Goal: Task Accomplishment & Management: Use online tool/utility

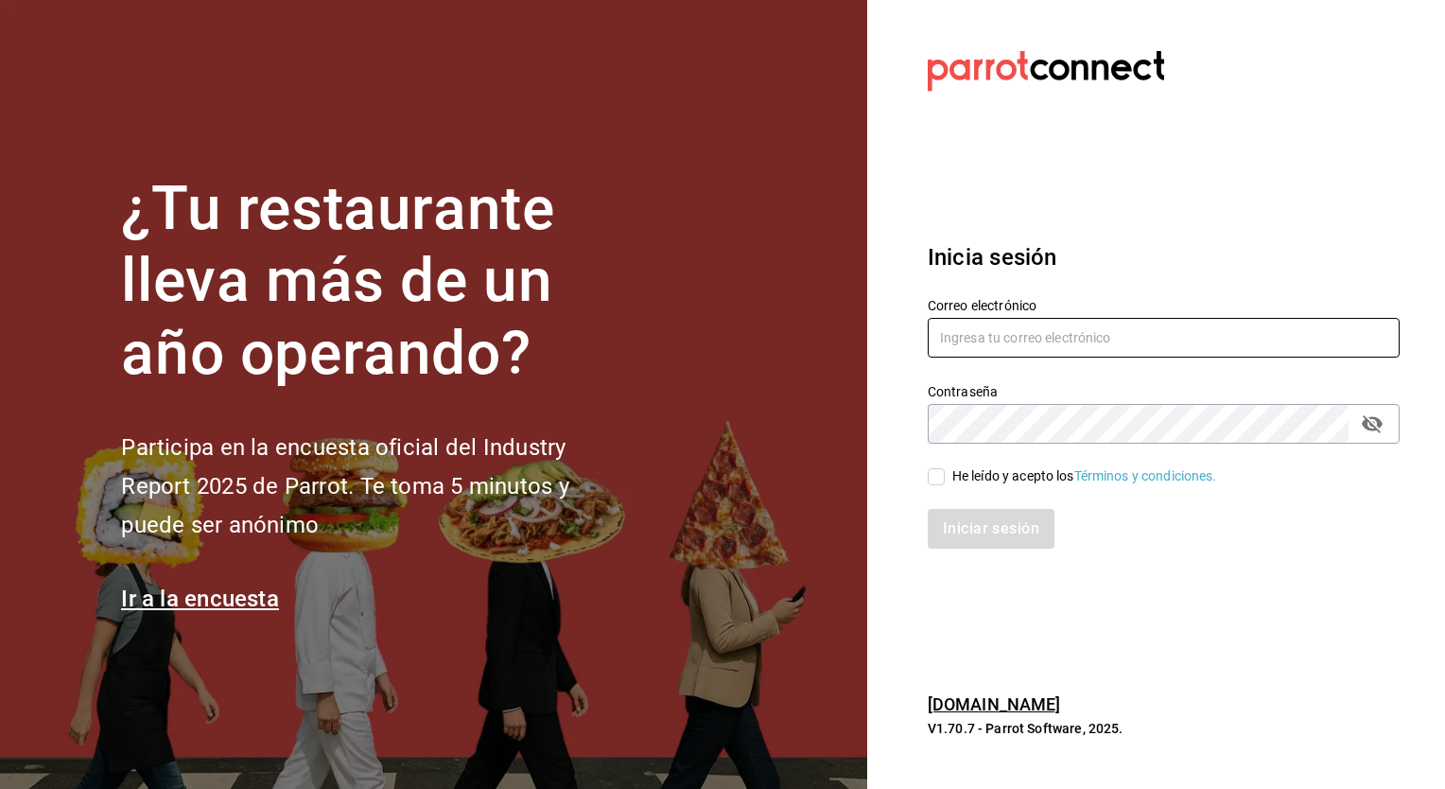
type input "[EMAIL_ADDRESS][DOMAIN_NAME]"
click at [934, 478] on input "He leído y acepto los Términos y condiciones." at bounding box center [936, 476] width 17 height 17
checkbox input "true"
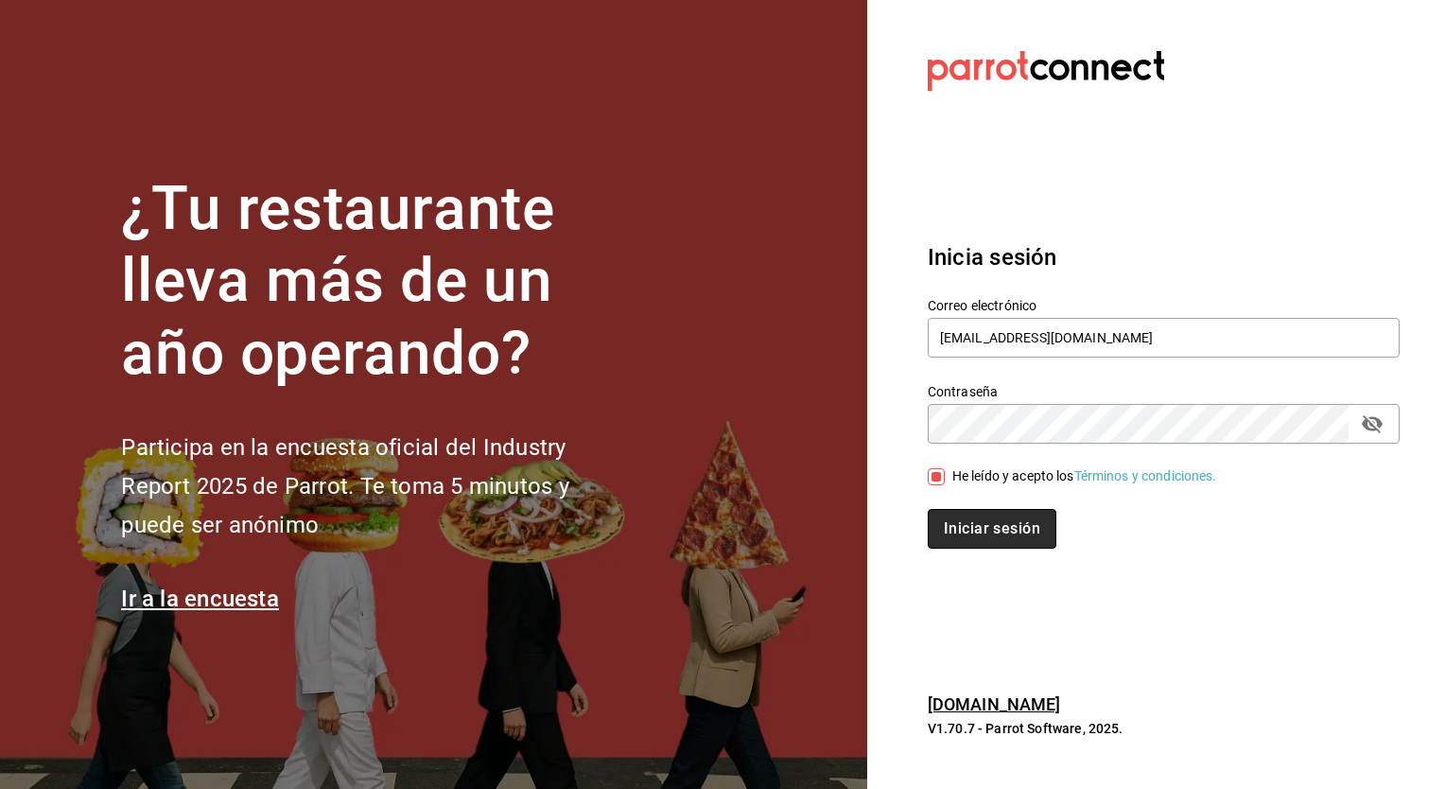
click at [979, 529] on button "Iniciar sesión" at bounding box center [992, 529] width 129 height 40
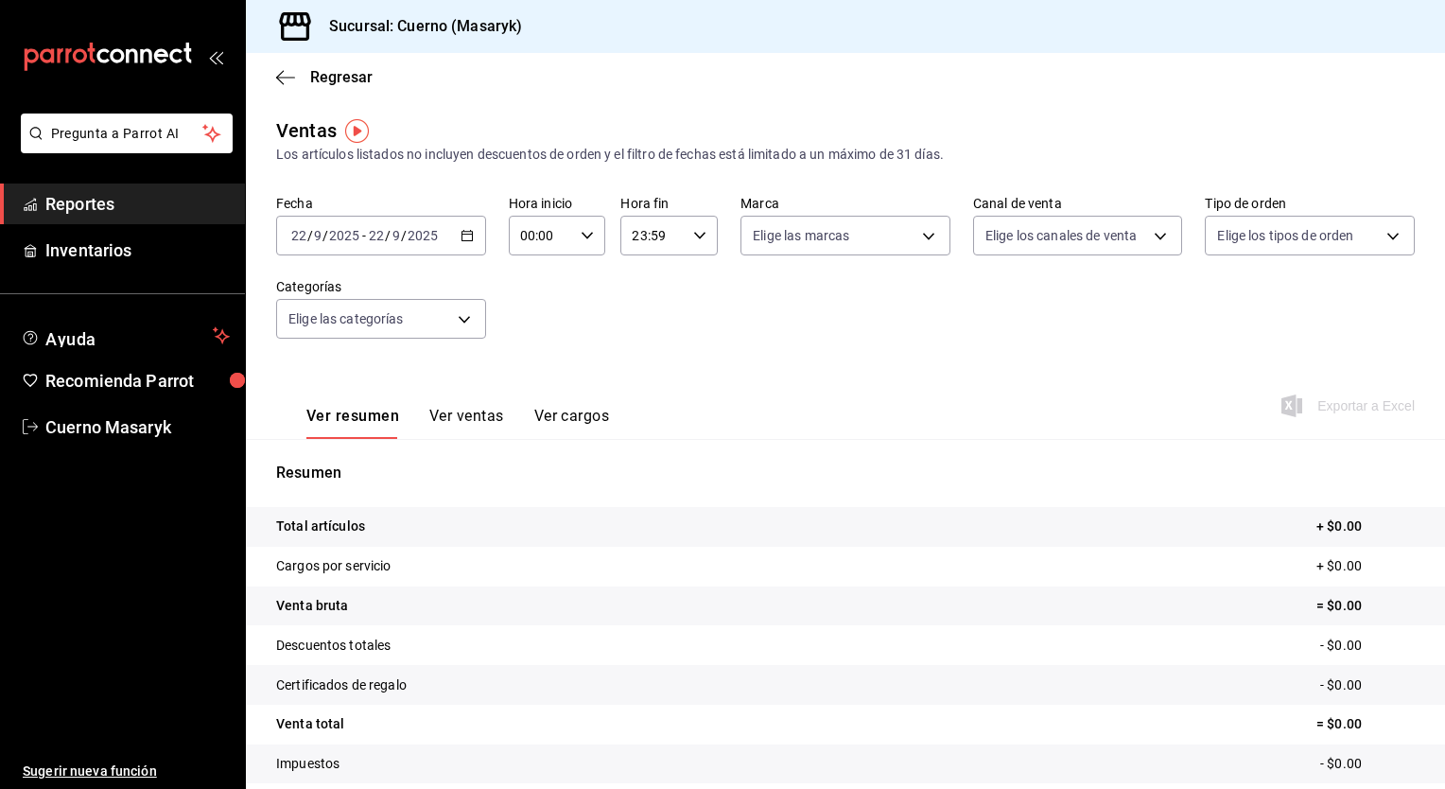
click at [462, 241] on icon "button" at bounding box center [466, 235] width 13 height 13
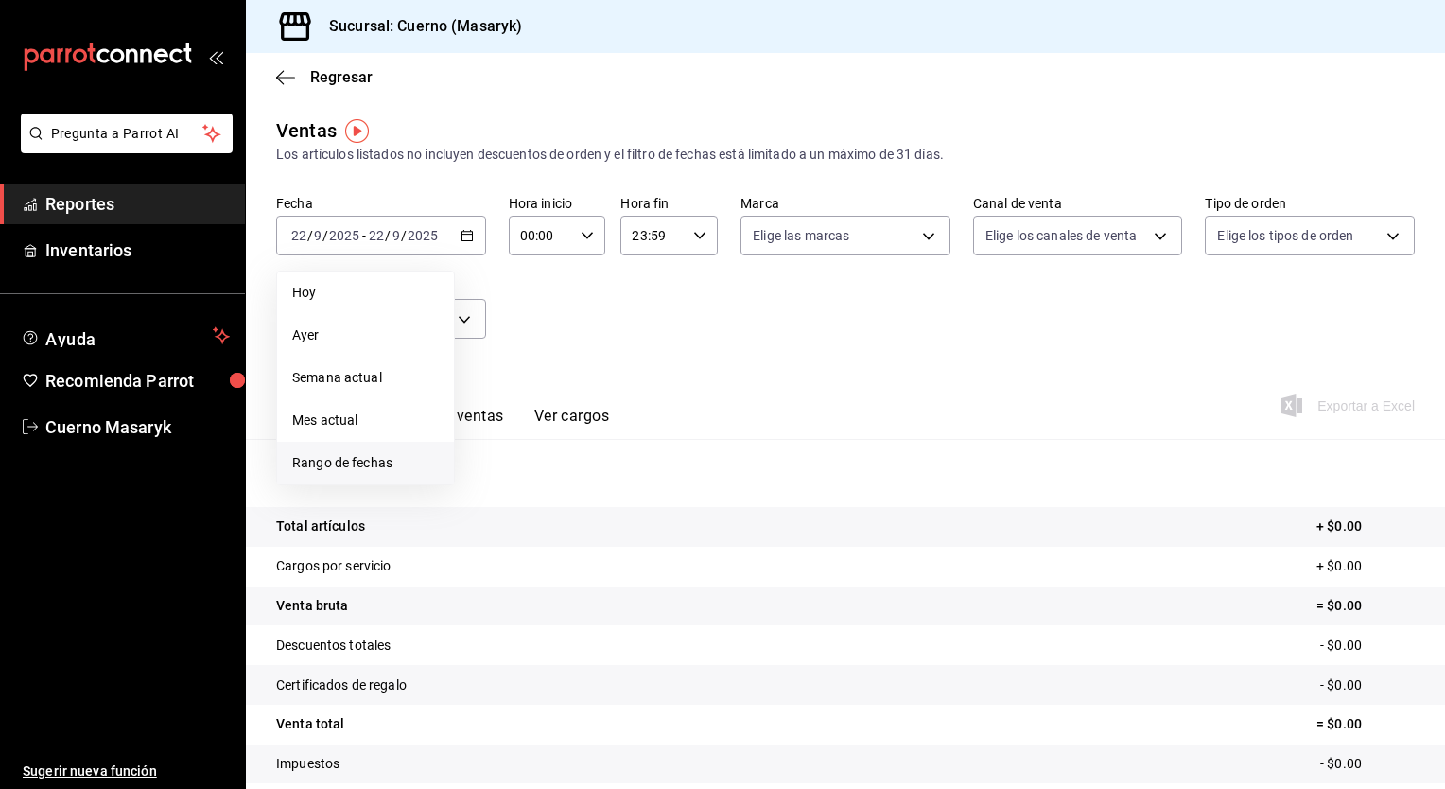
click at [358, 457] on span "Rango de fechas" at bounding box center [365, 463] width 147 height 20
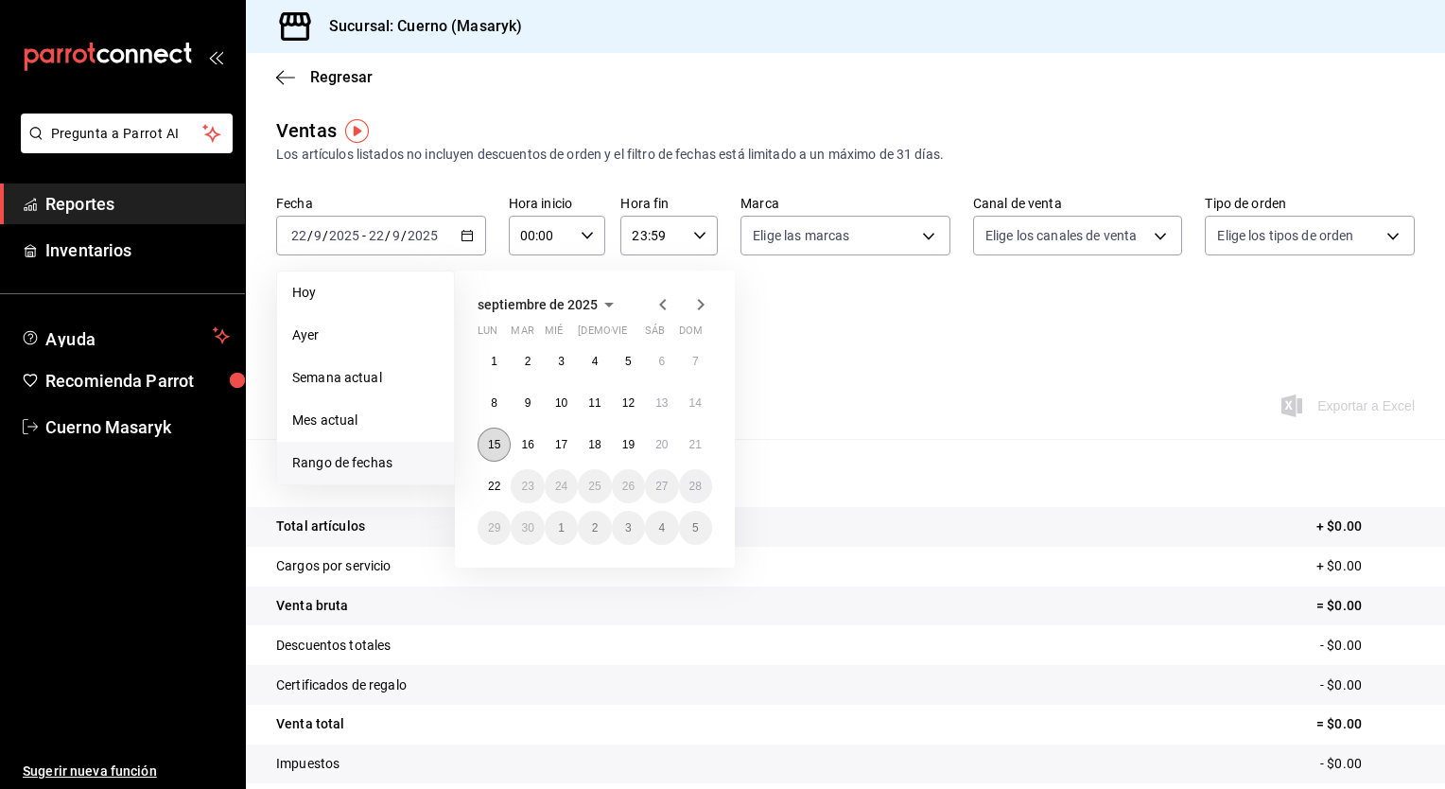
click at [495, 445] on abbr "15" at bounding box center [494, 444] width 12 height 13
click at [493, 481] on abbr "22" at bounding box center [494, 485] width 12 height 13
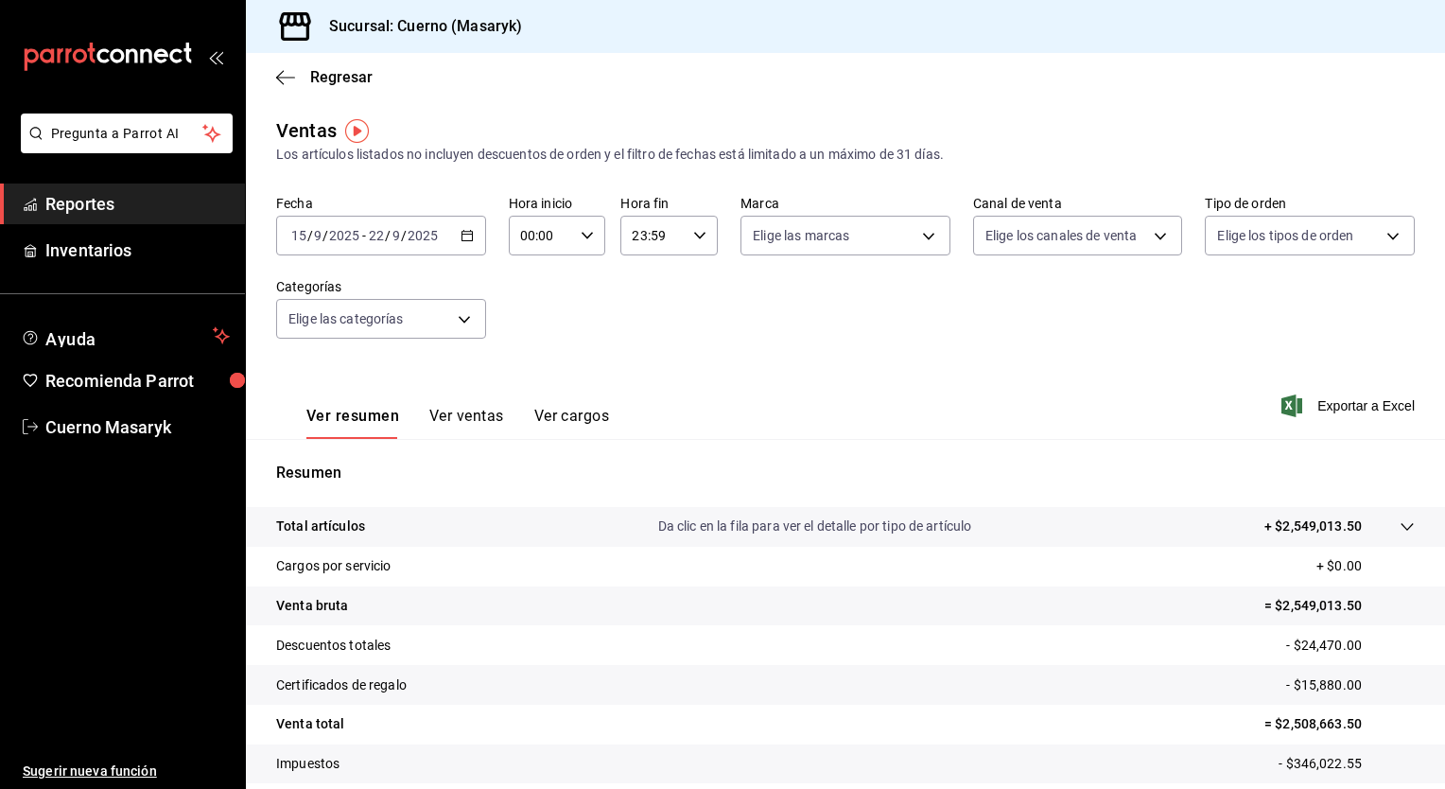
click at [587, 230] on icon "button" at bounding box center [587, 235] width 13 height 13
click at [522, 368] on span "05" at bounding box center [530, 370] width 18 height 15
type input "05:00"
click at [688, 243] on div at bounding box center [722, 394] width 1445 height 789
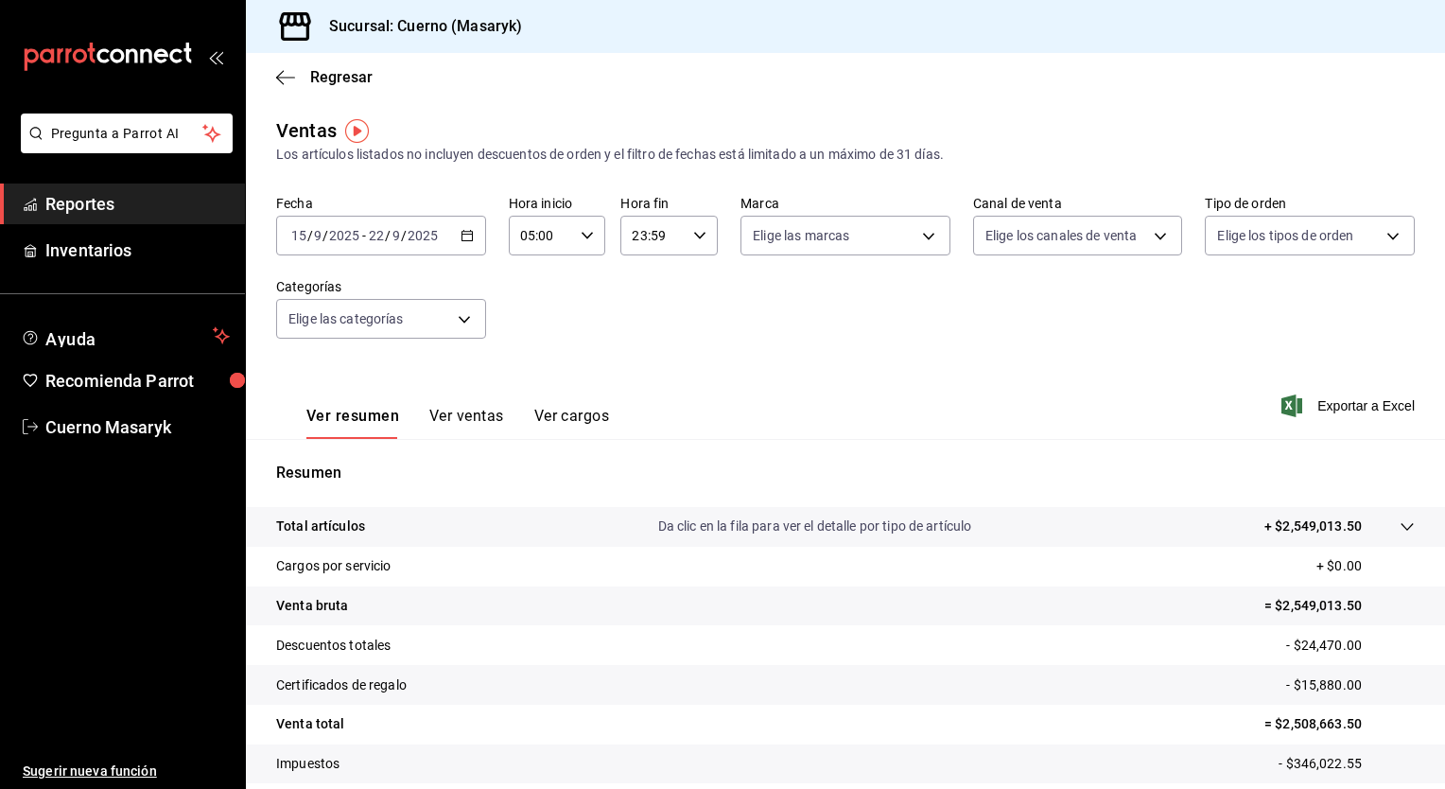
click at [688, 243] on div "23:59 Hora fin" at bounding box center [668, 236] width 97 height 40
click at [628, 369] on button "05" at bounding box center [640, 353] width 41 height 38
click at [696, 278] on span "00" at bounding box center [689, 283] width 18 height 15
type input "05:00"
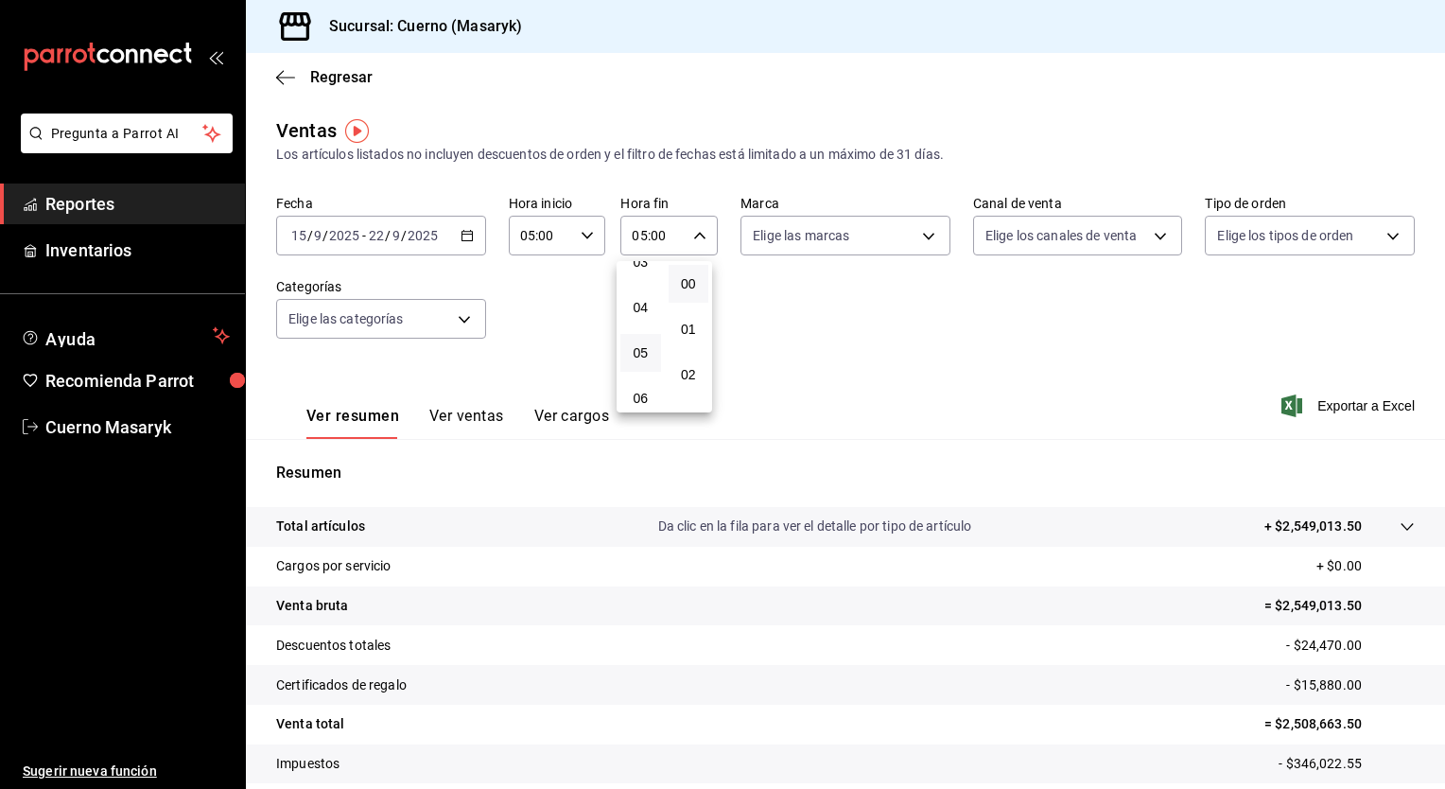
click at [873, 242] on div at bounding box center [722, 394] width 1445 height 789
click at [873, 242] on body "Pregunta a Parrot AI Reportes Inventarios Ayuda Recomienda Parrot Cuerno Masary…" at bounding box center [722, 394] width 1445 height 789
click at [842, 293] on div "Ver todas" at bounding box center [795, 306] width 97 height 41
type input "4ea0d660-02b3-4785-bb88-48b5ef6e196c"
checkbox input "true"
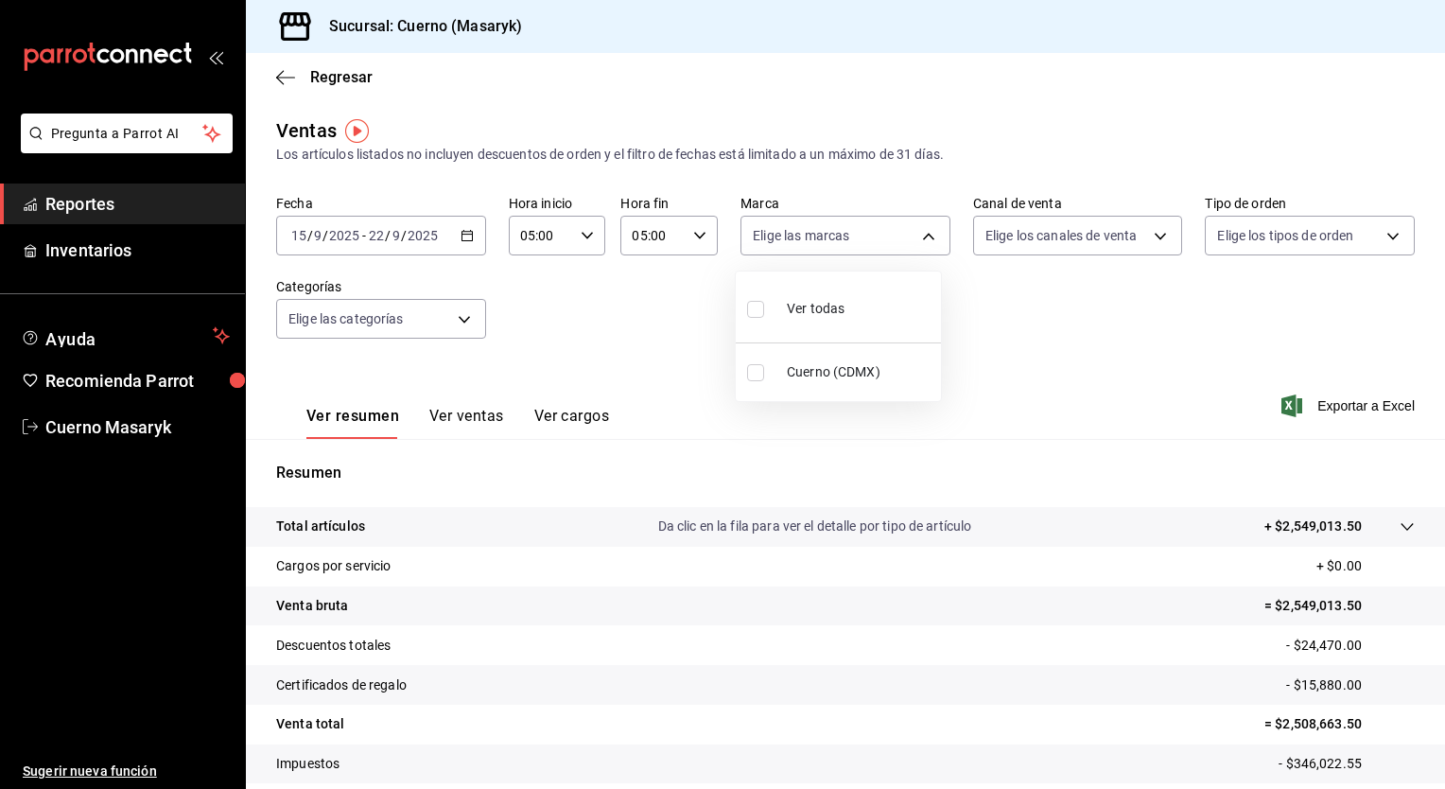
checkbox input "true"
click at [842, 293] on div "Ver todas" at bounding box center [795, 306] width 97 height 41
checkbox input "false"
click at [842, 293] on div "Ver todas" at bounding box center [795, 306] width 97 height 41
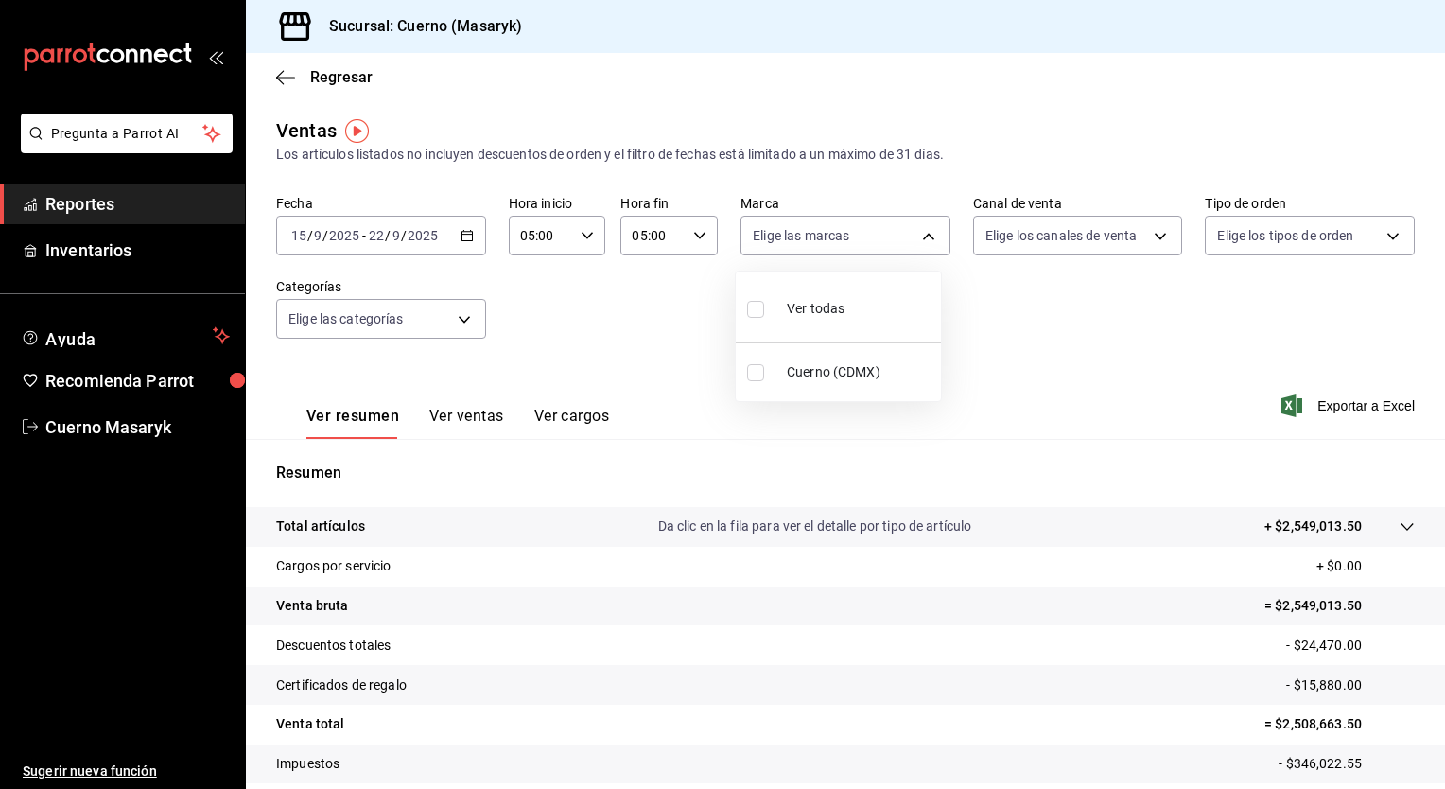
type input "4ea0d660-02b3-4785-bb88-48b5ef6e196c"
checkbox input "true"
click at [1050, 240] on div at bounding box center [722, 394] width 1445 height 789
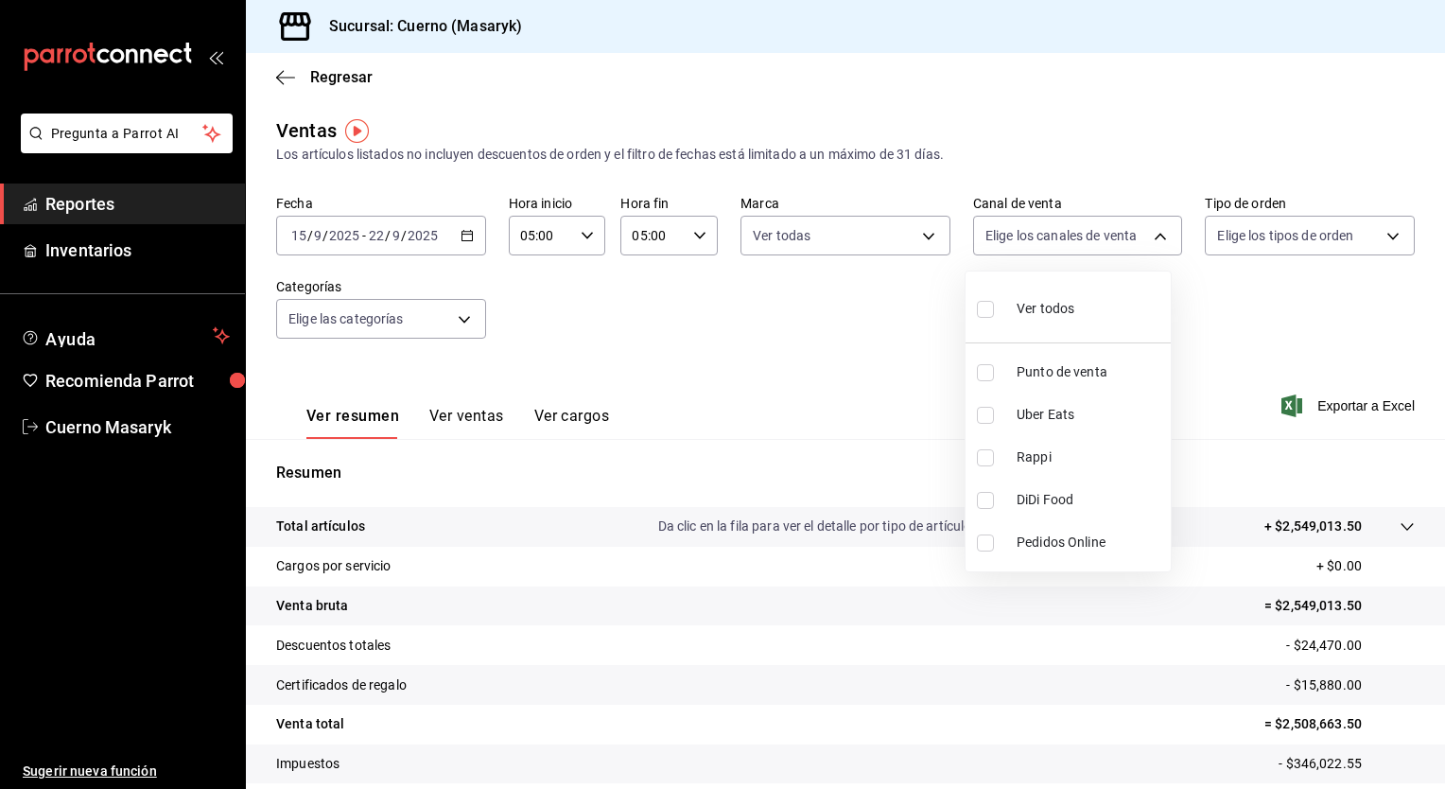
click at [1050, 240] on body "Pregunta a Parrot AI Reportes Inventarios Ayuda Recomienda Parrot Cuerno Masary…" at bounding box center [722, 394] width 1445 height 789
click at [1039, 293] on div "Ver todos" at bounding box center [1025, 306] width 97 height 41
type input "PARROT,UBER_EATS,RAPPI,DIDI_FOOD,ONLINE"
checkbox input "true"
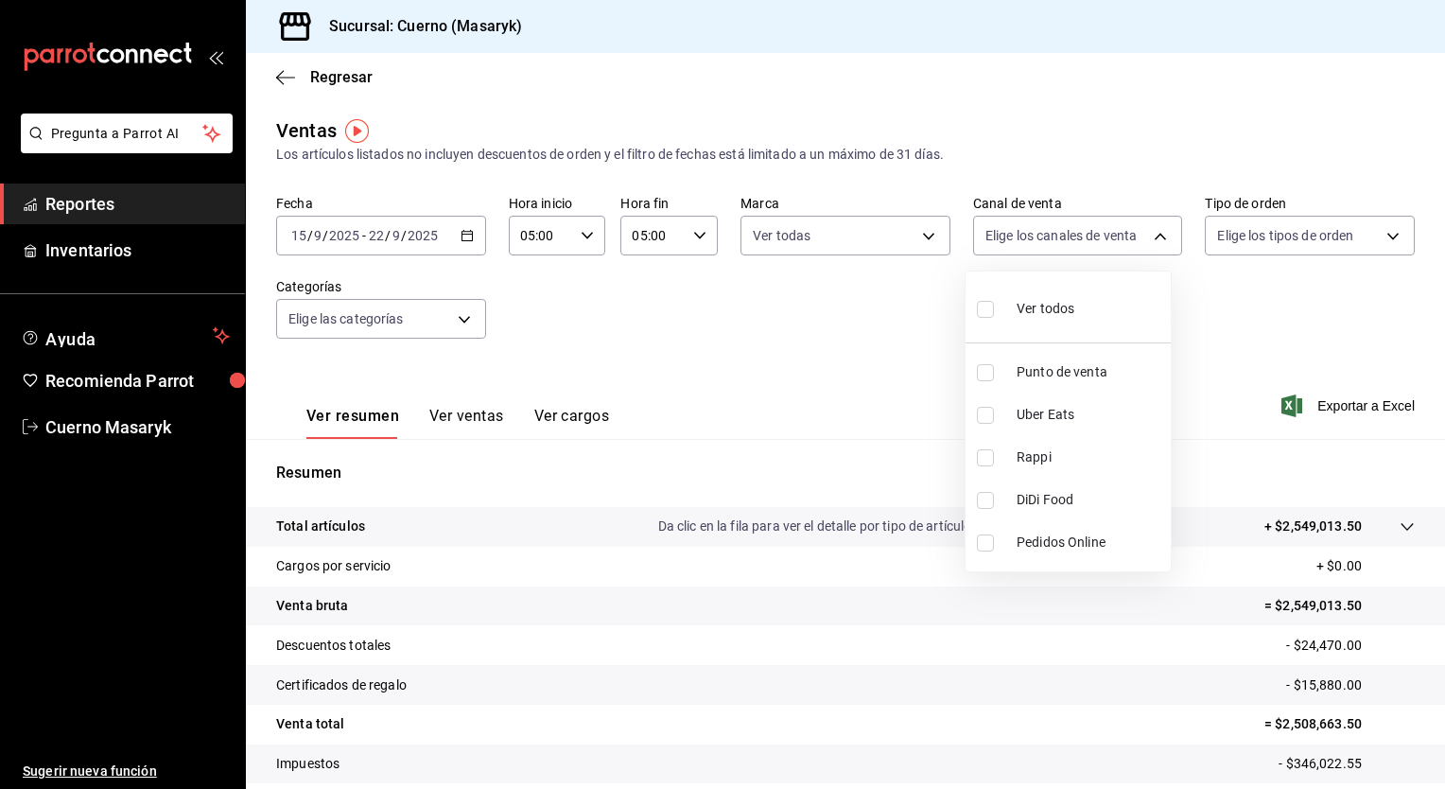
checkbox input "true"
click at [1306, 231] on div at bounding box center [722, 394] width 1445 height 789
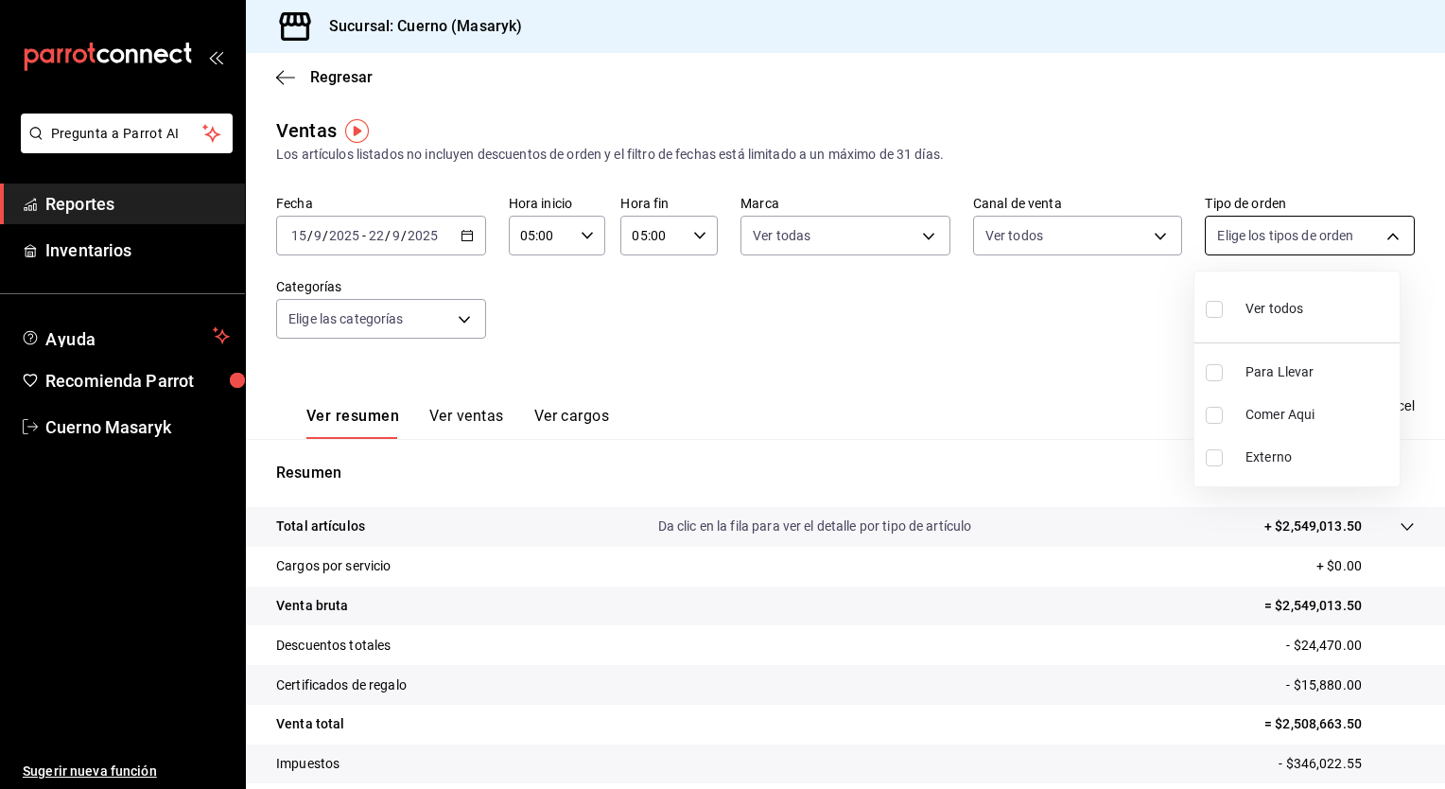
click at [1293, 233] on body "Pregunta a Parrot AI Reportes Inventarios Ayuda Recomienda Parrot Cuerno Masary…" at bounding box center [722, 394] width 1445 height 789
click at [1241, 295] on div "Ver todos" at bounding box center [1254, 306] width 97 height 41
type input "d8208262-291b-4595-bbfa-ed1e8660efdb,73ecdc8a-b505-4242-b24a-d5f1595b9b0a,EXTER…"
checkbox input "true"
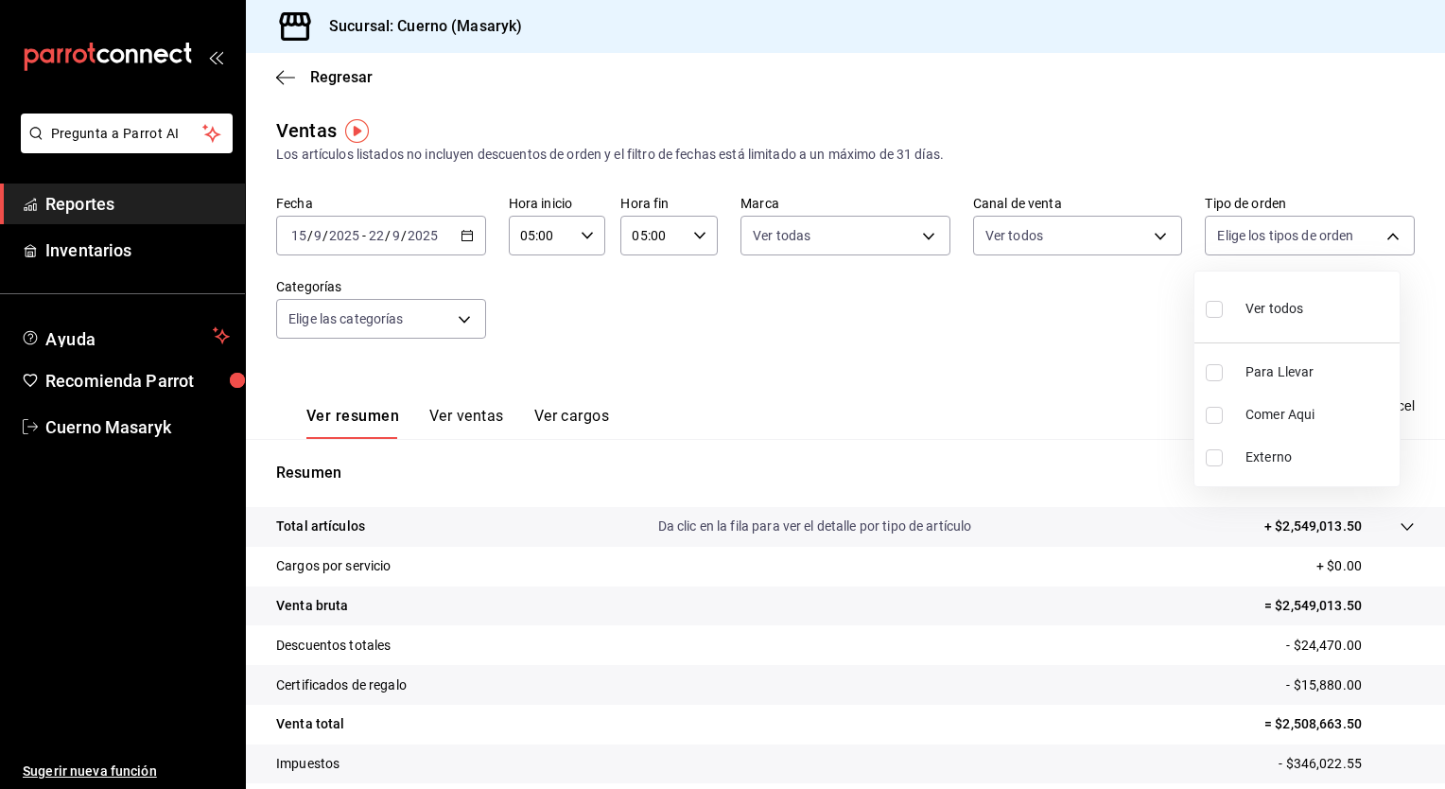
checkbox input "true"
click at [588, 285] on div at bounding box center [722, 394] width 1445 height 789
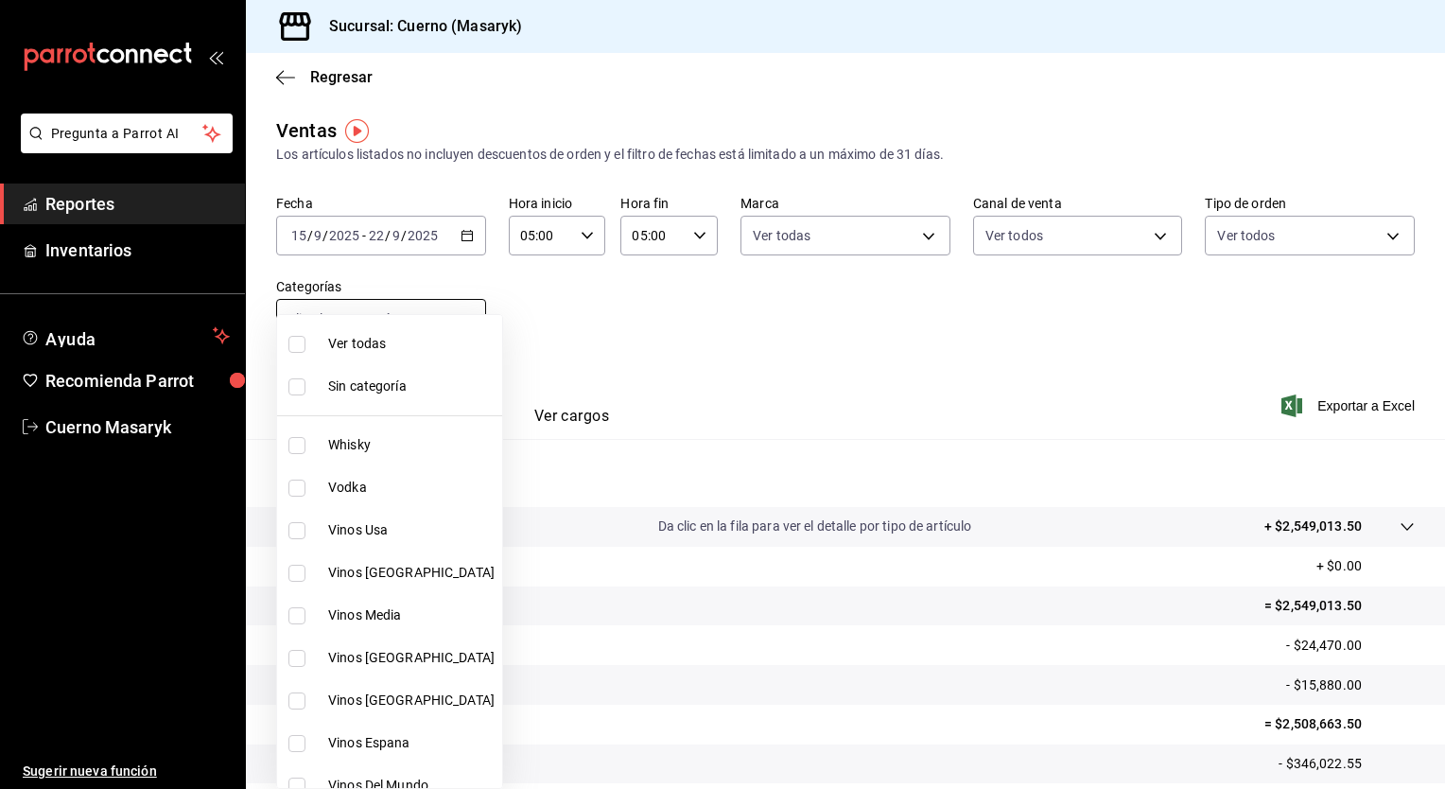
click at [454, 306] on body "Pregunta a Parrot AI Reportes Inventarios Ayuda Recomienda Parrot Cuerno Masary…" at bounding box center [722, 394] width 1445 height 789
click at [442, 337] on span "Ver todas" at bounding box center [411, 344] width 166 height 20
type input "c67b51a2-384c-483e-a5be-40afd3eac247,ec1a4520-4a99-4810-921e-4abf40ebc8c6,cd2d5…"
checkbox input "true"
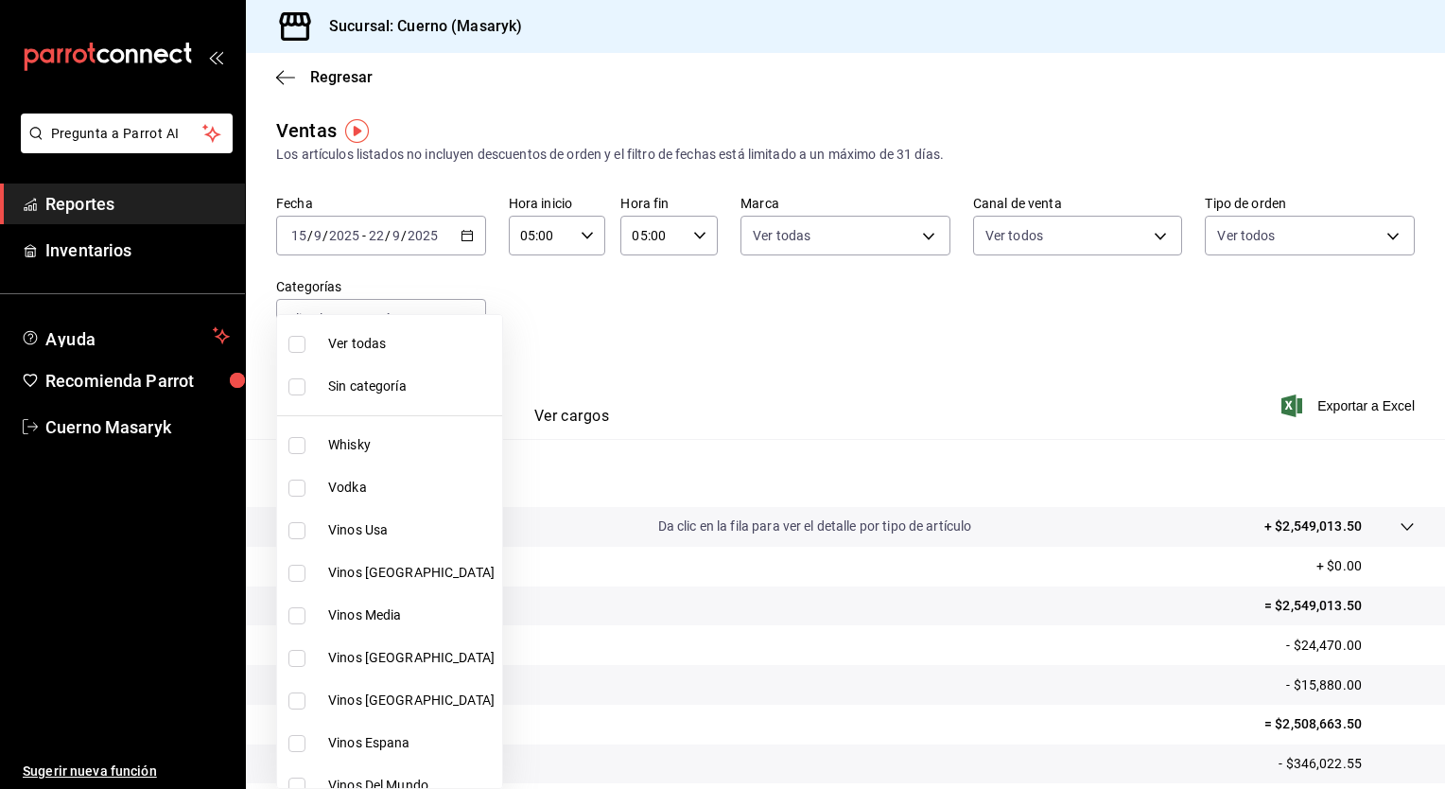
checkbox input "true"
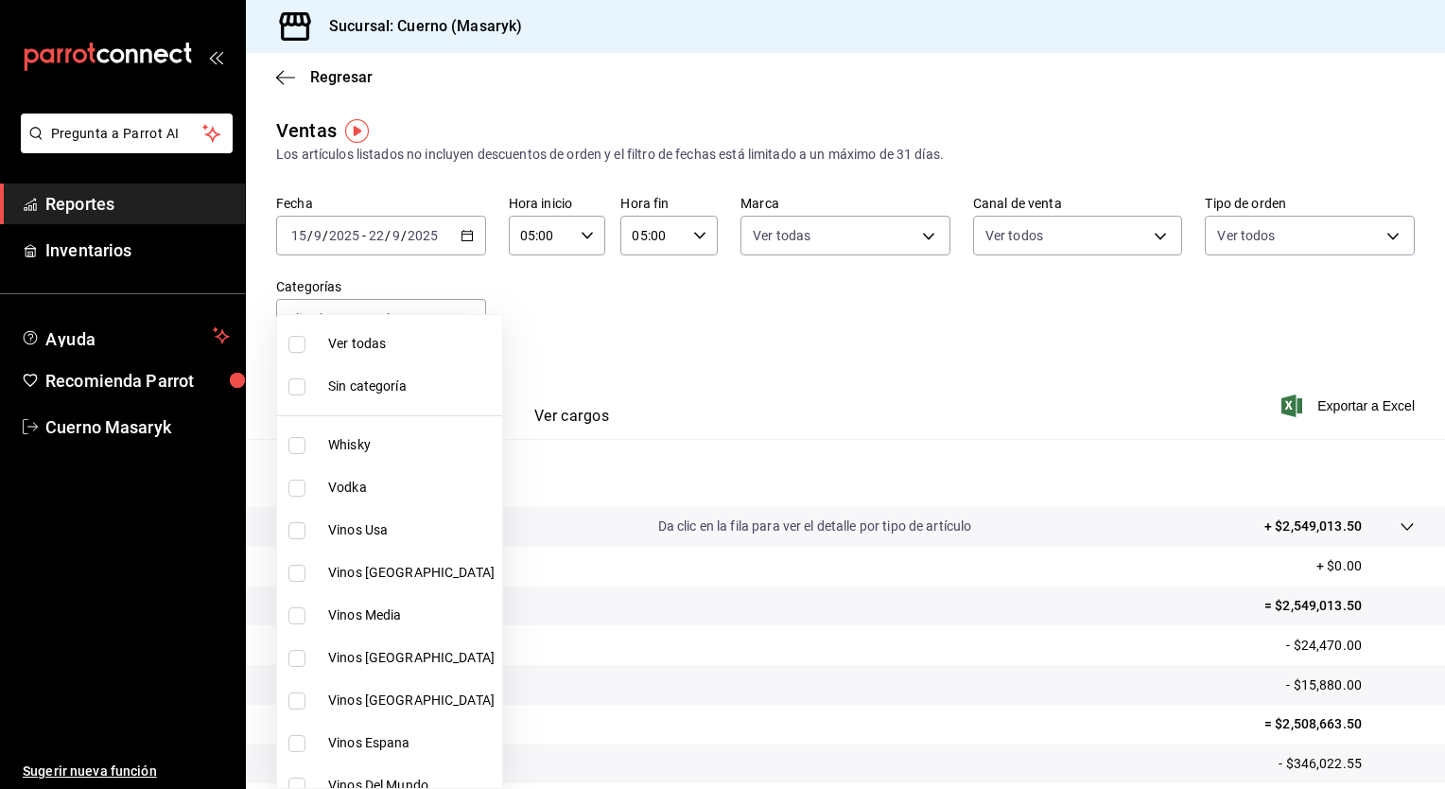
checkbox input "true"
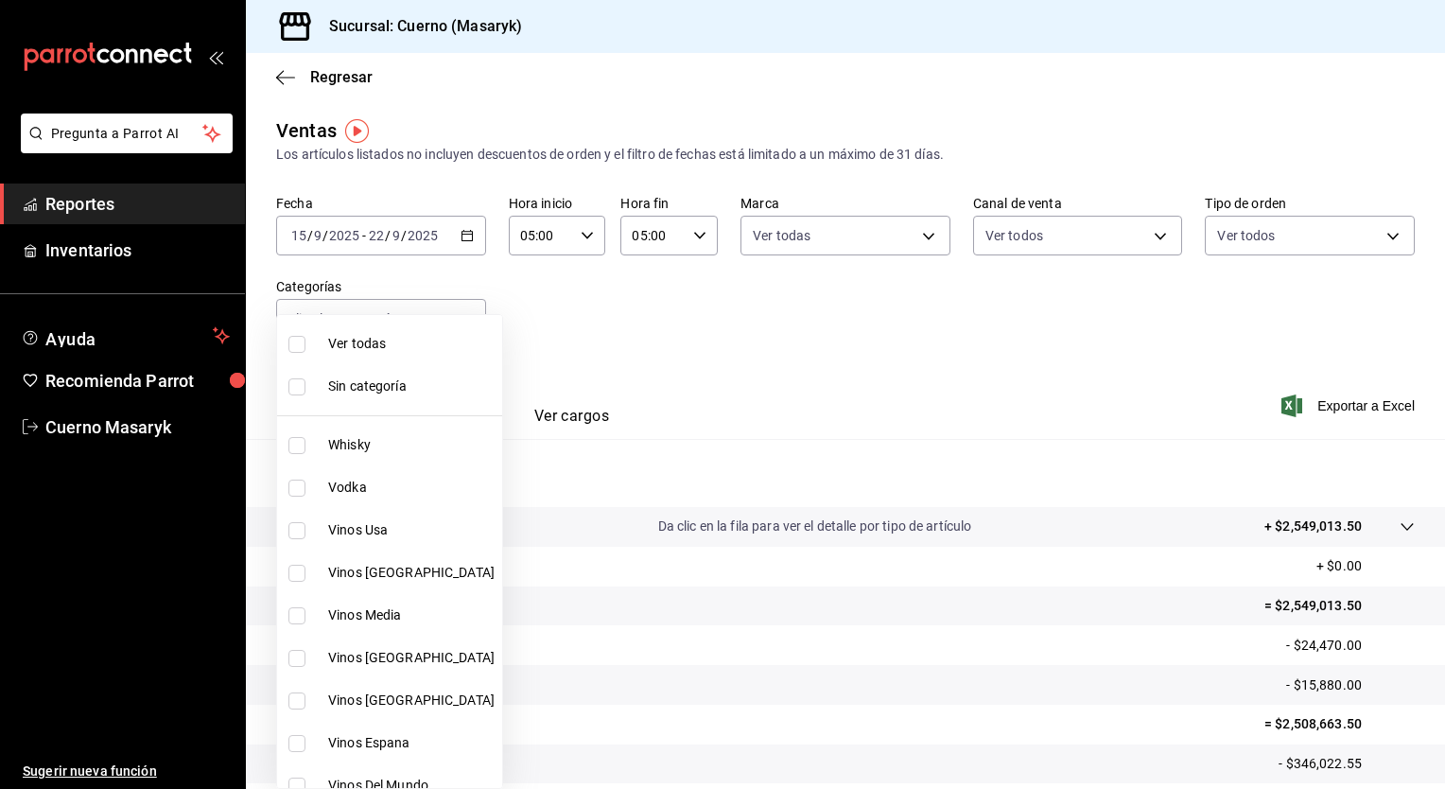
checkbox input "true"
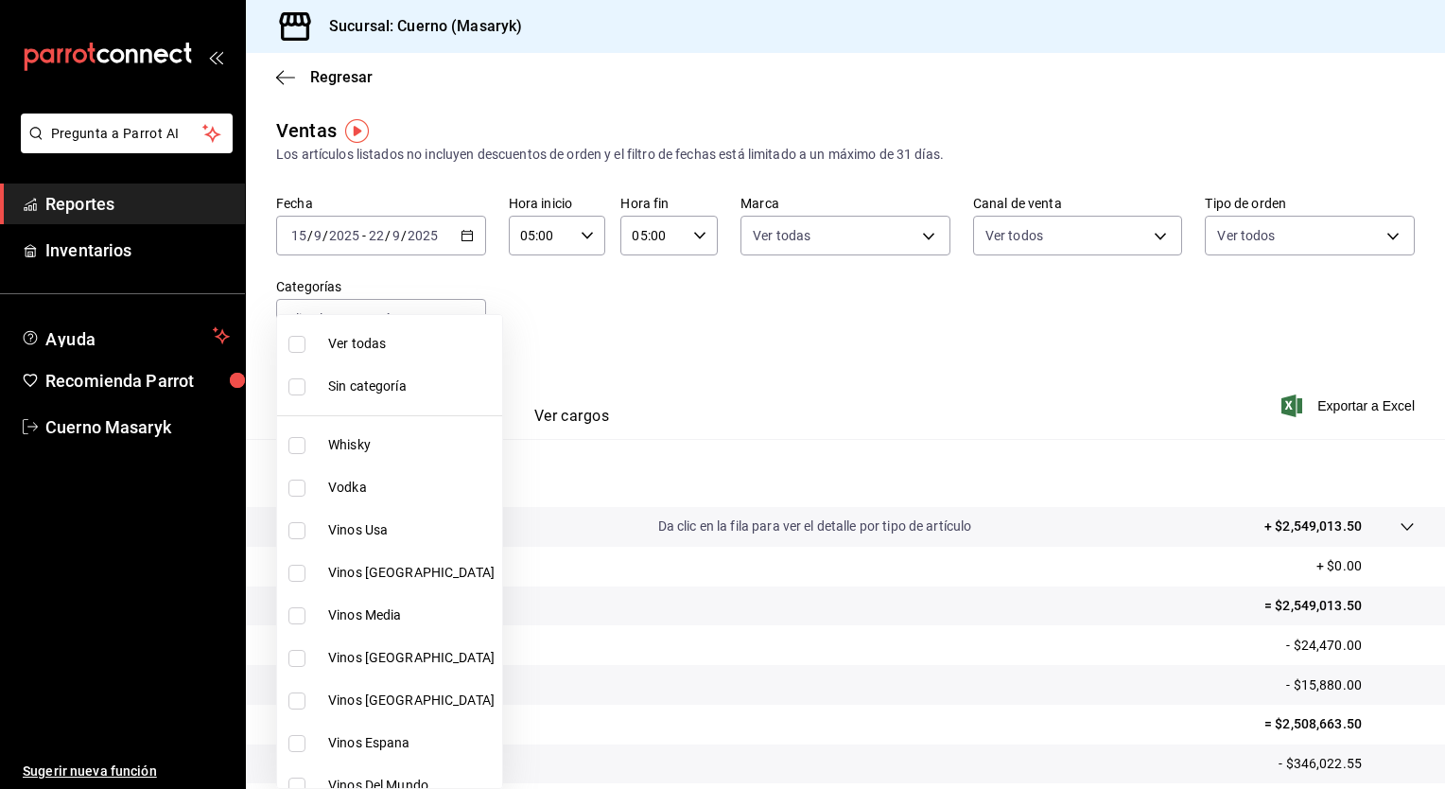
checkbox input "true"
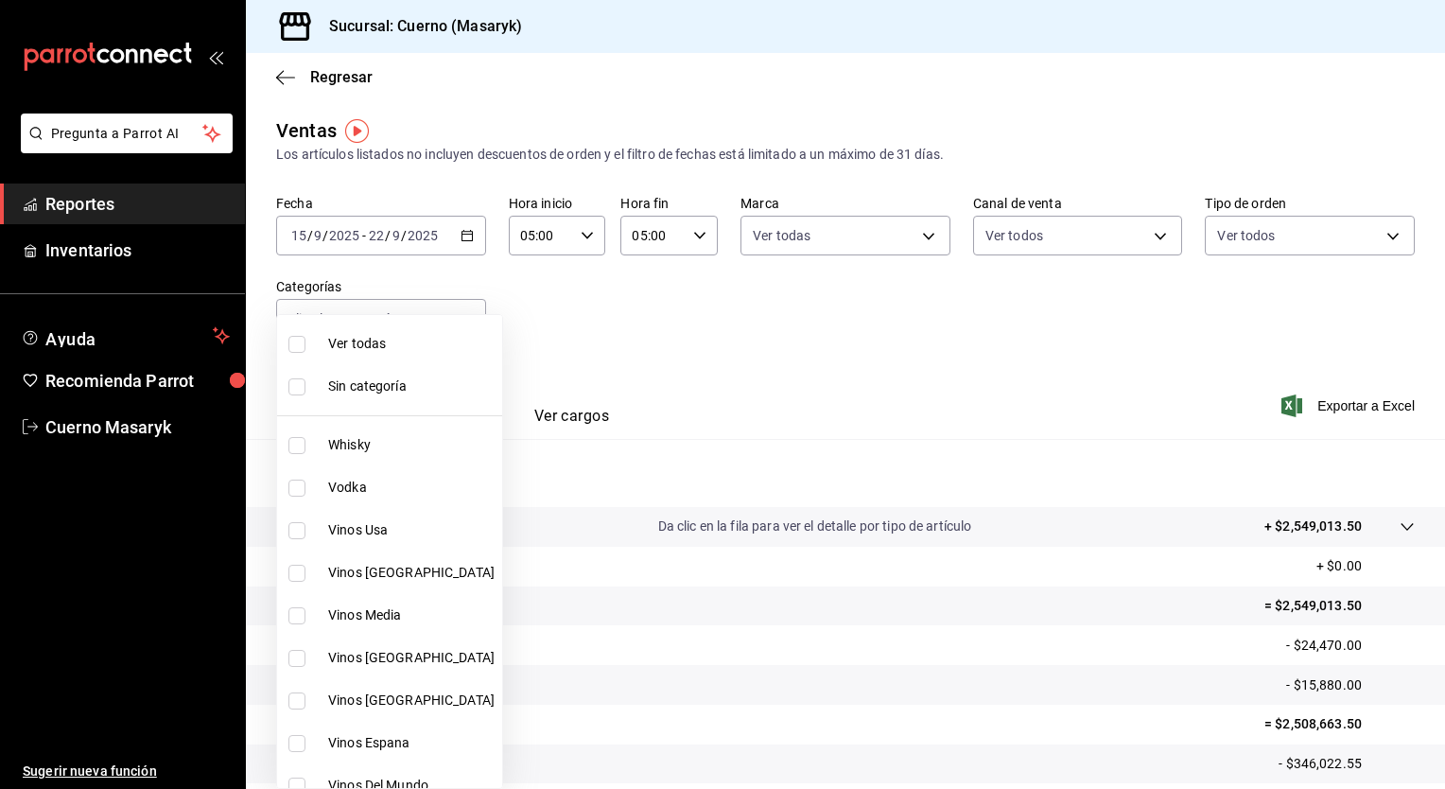
checkbox input "true"
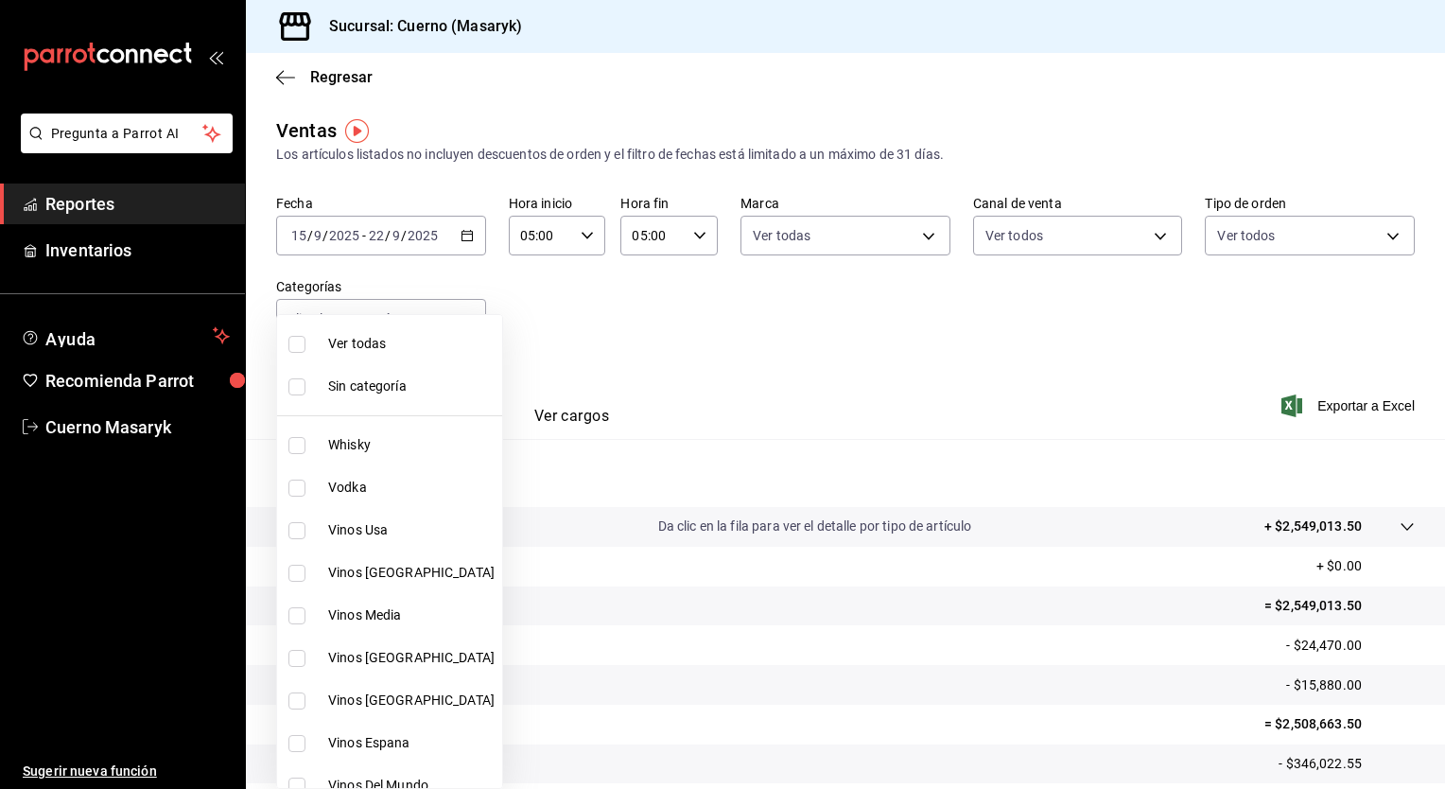
checkbox input "true"
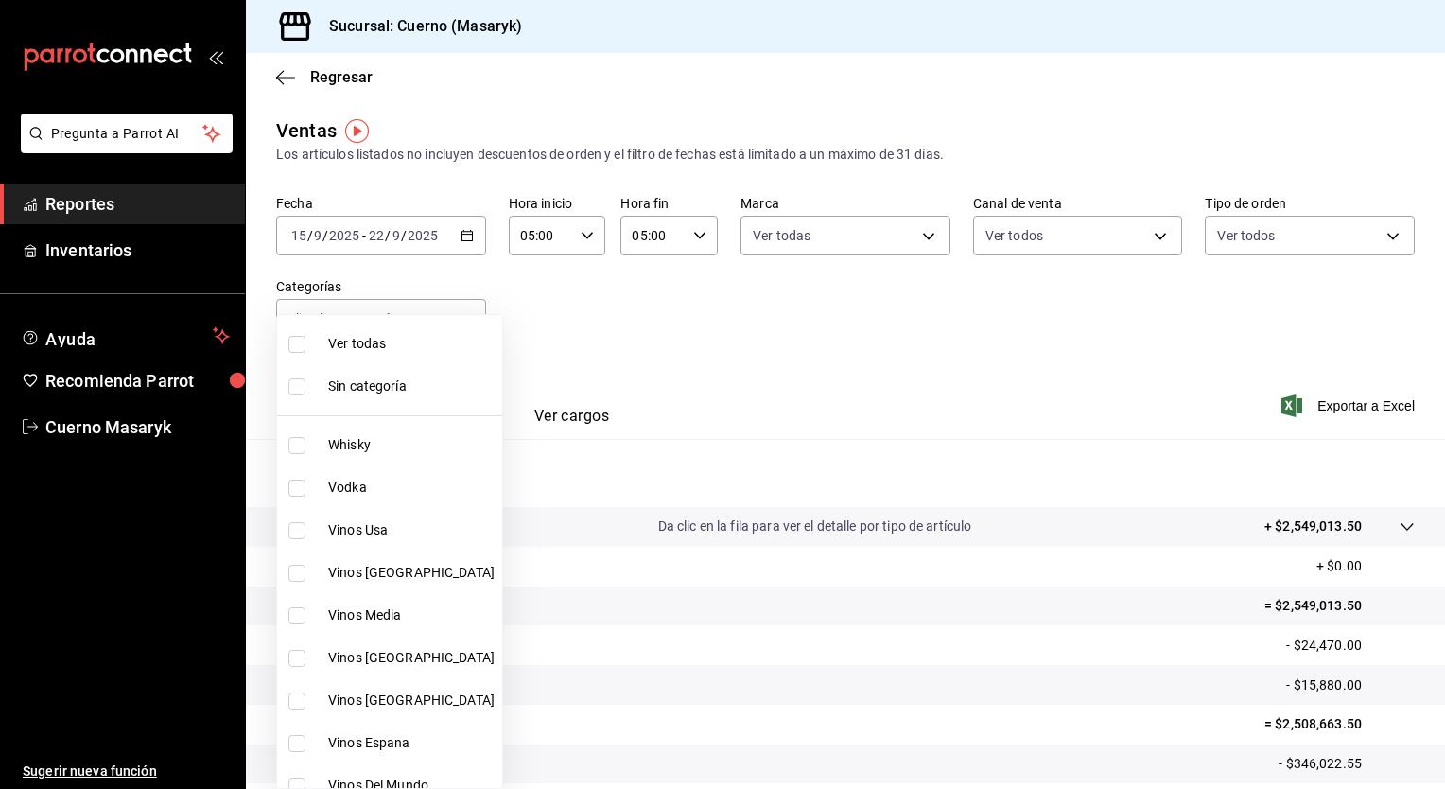
checkbox input "true"
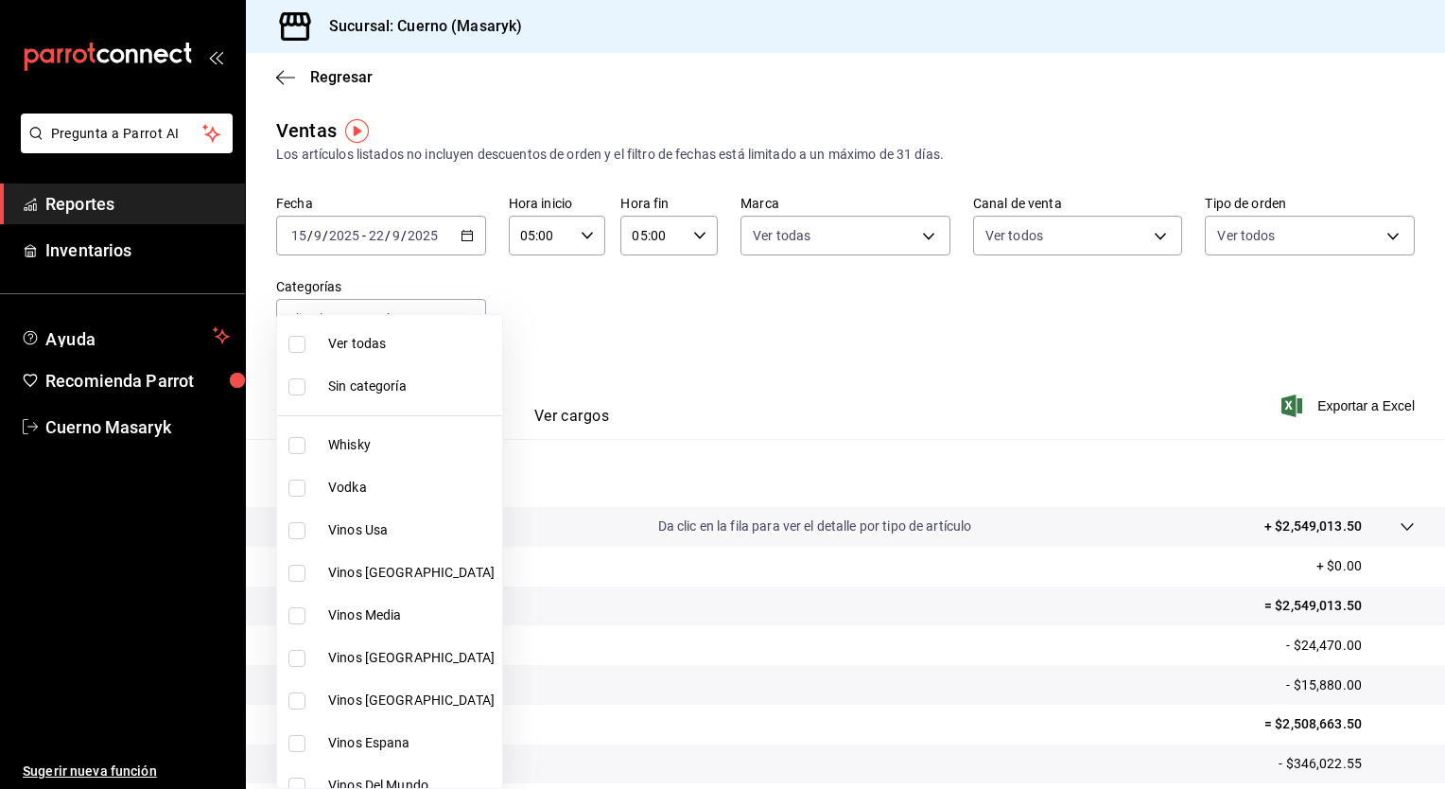
checkbox input "true"
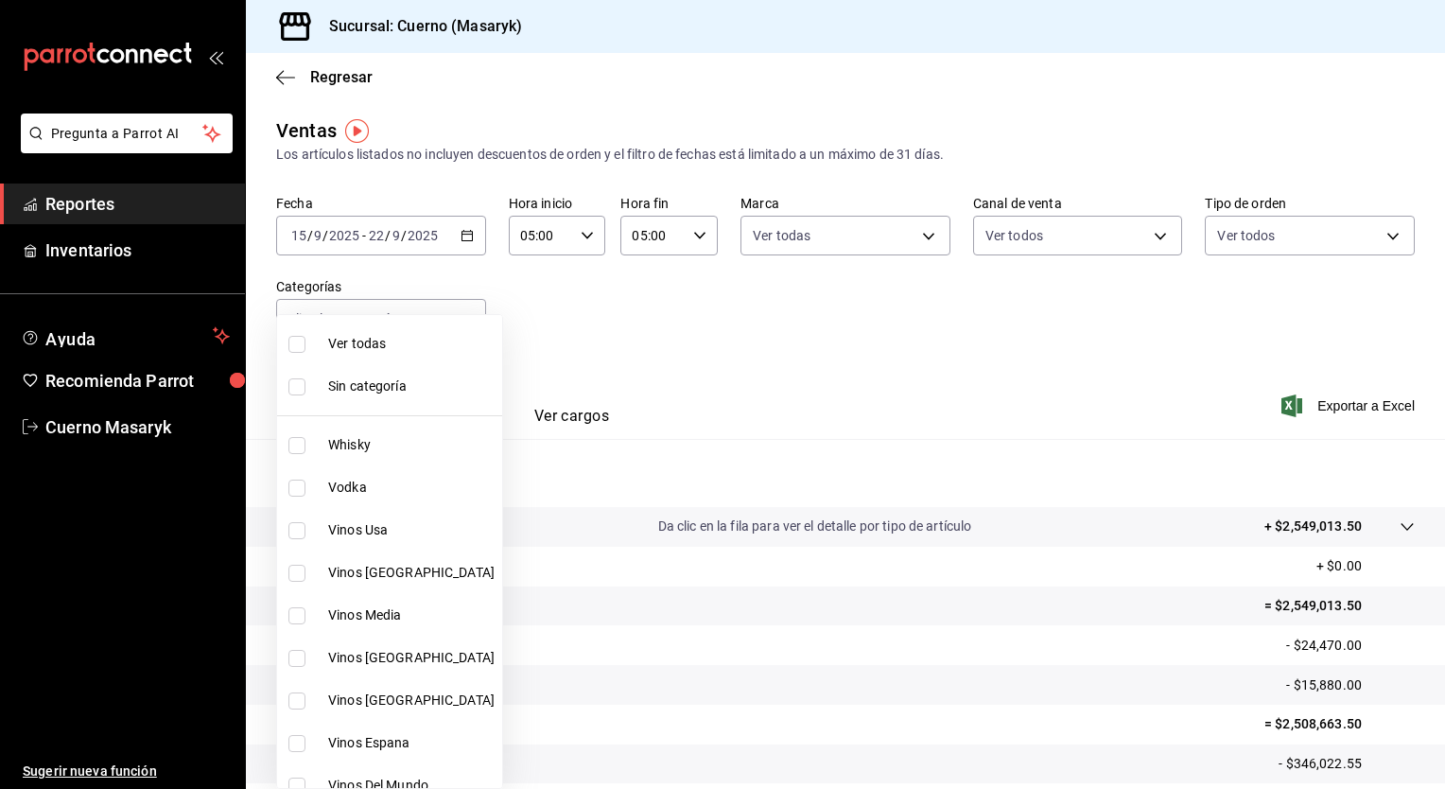
checkbox input "true"
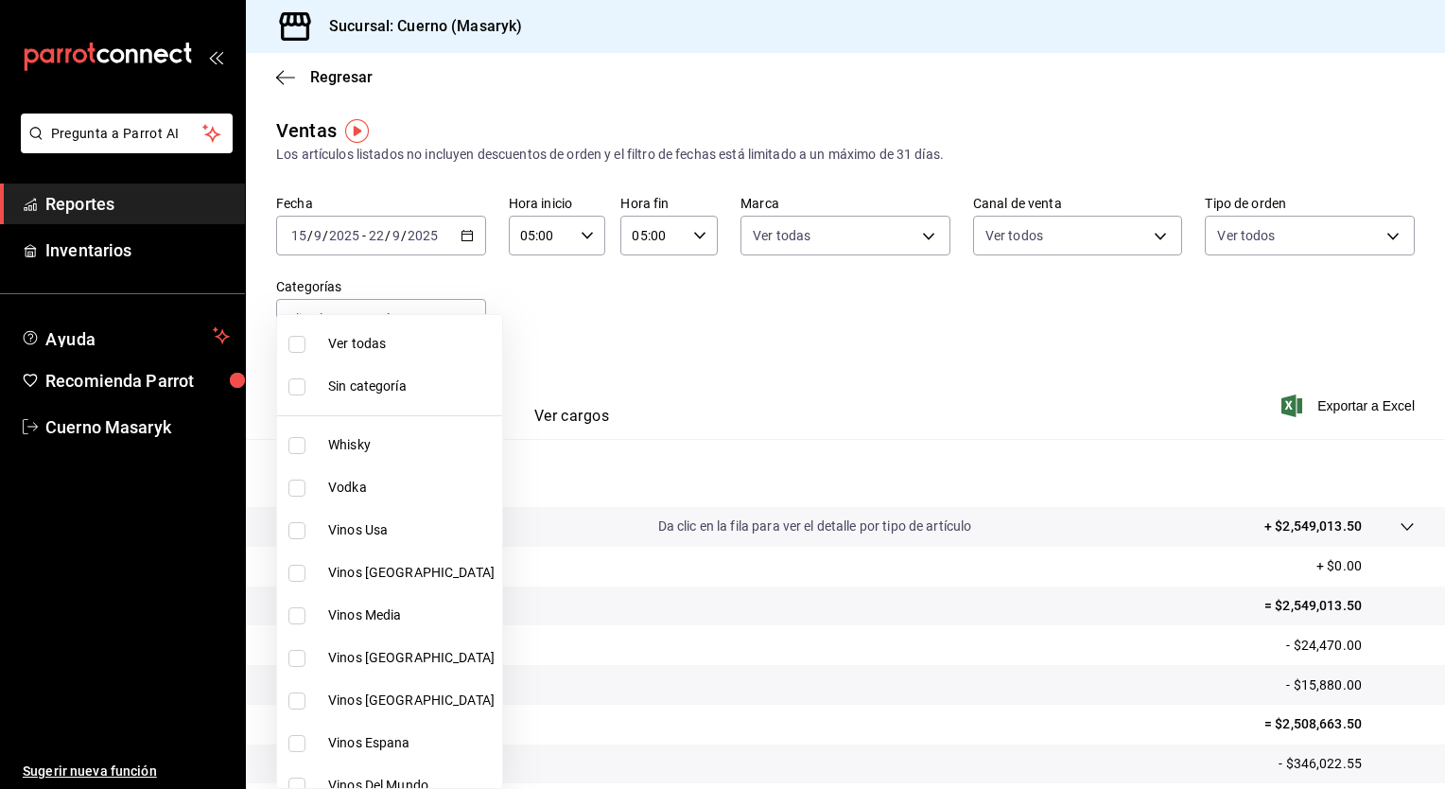
checkbox input "true"
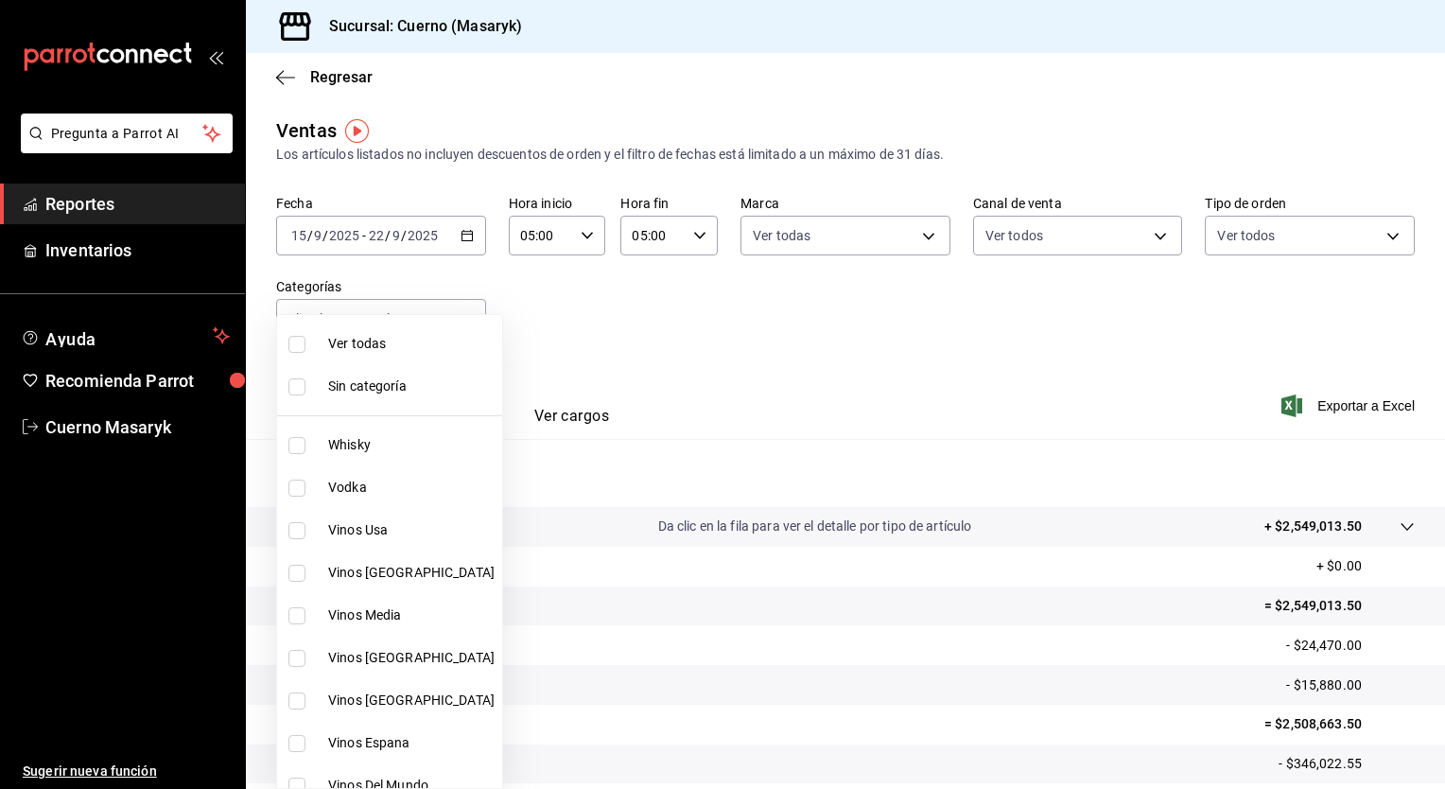
checkbox input "true"
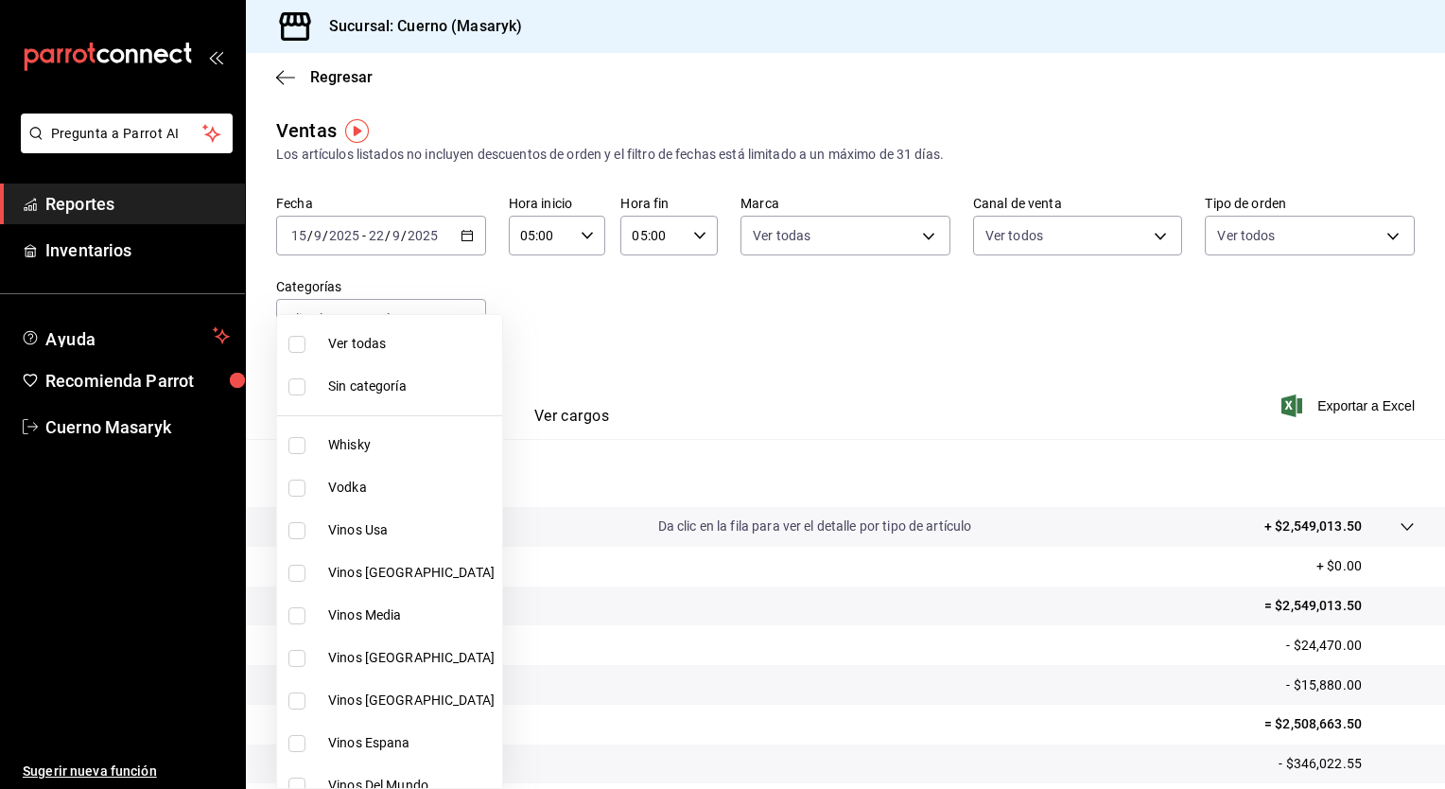
checkbox input "true"
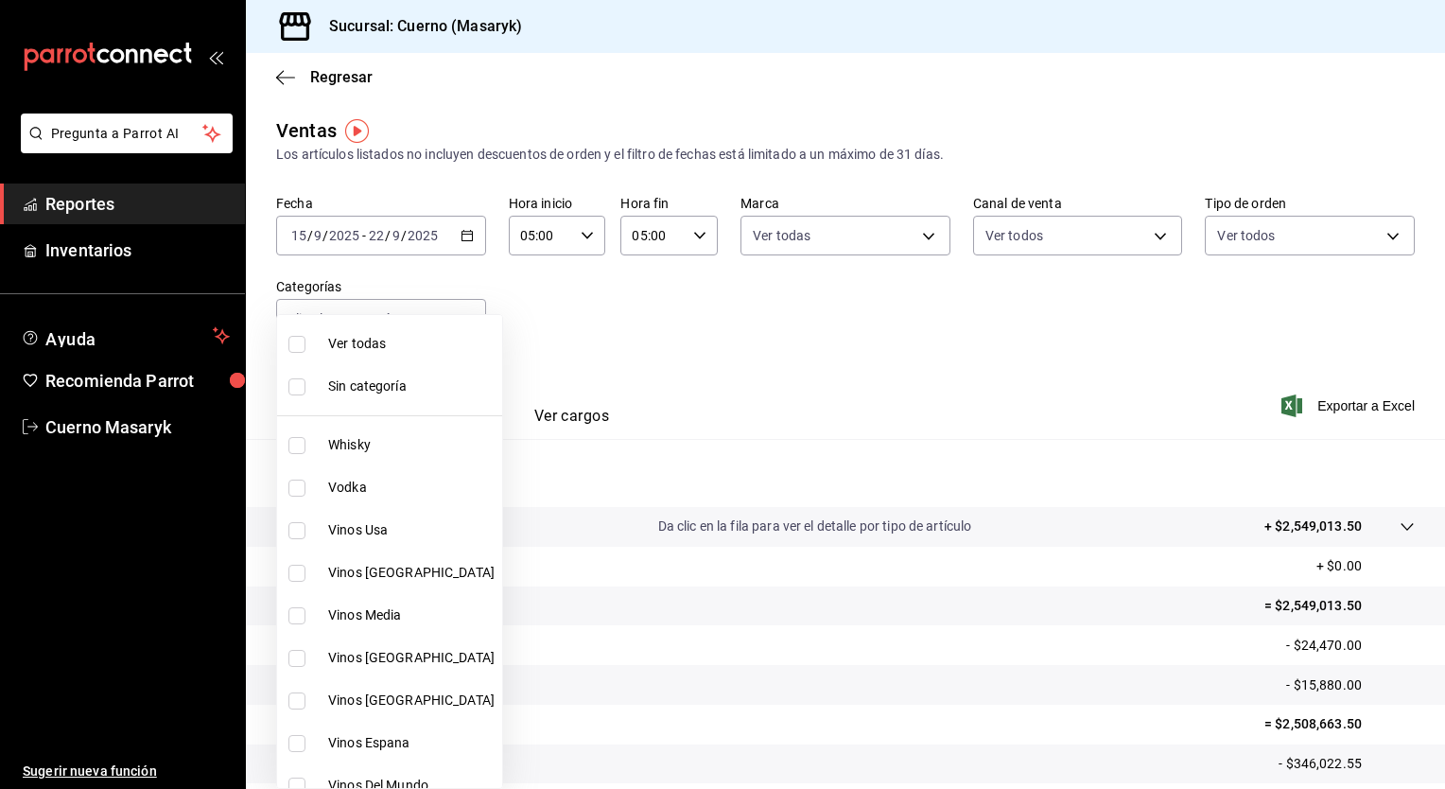
checkbox input "true"
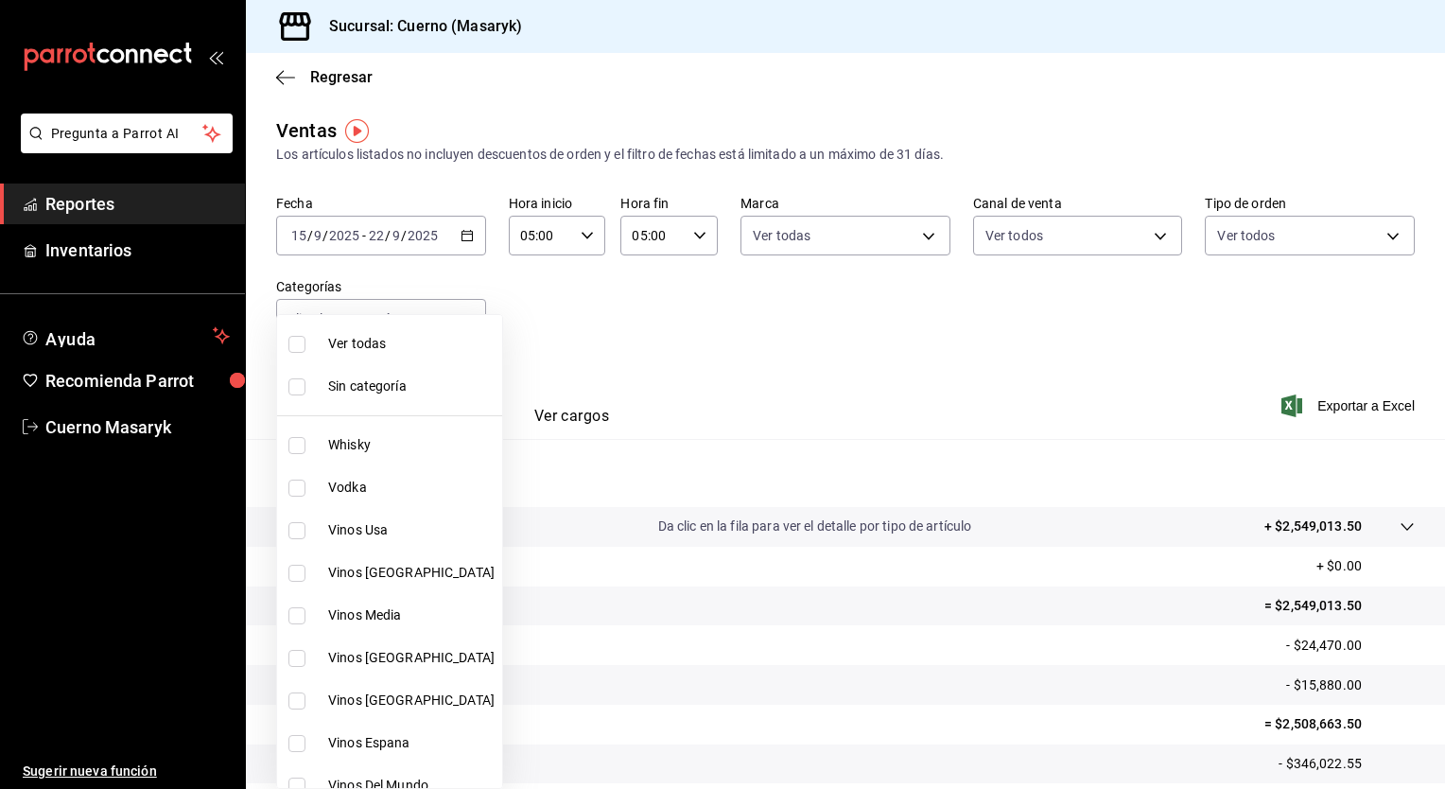
checkbox input "true"
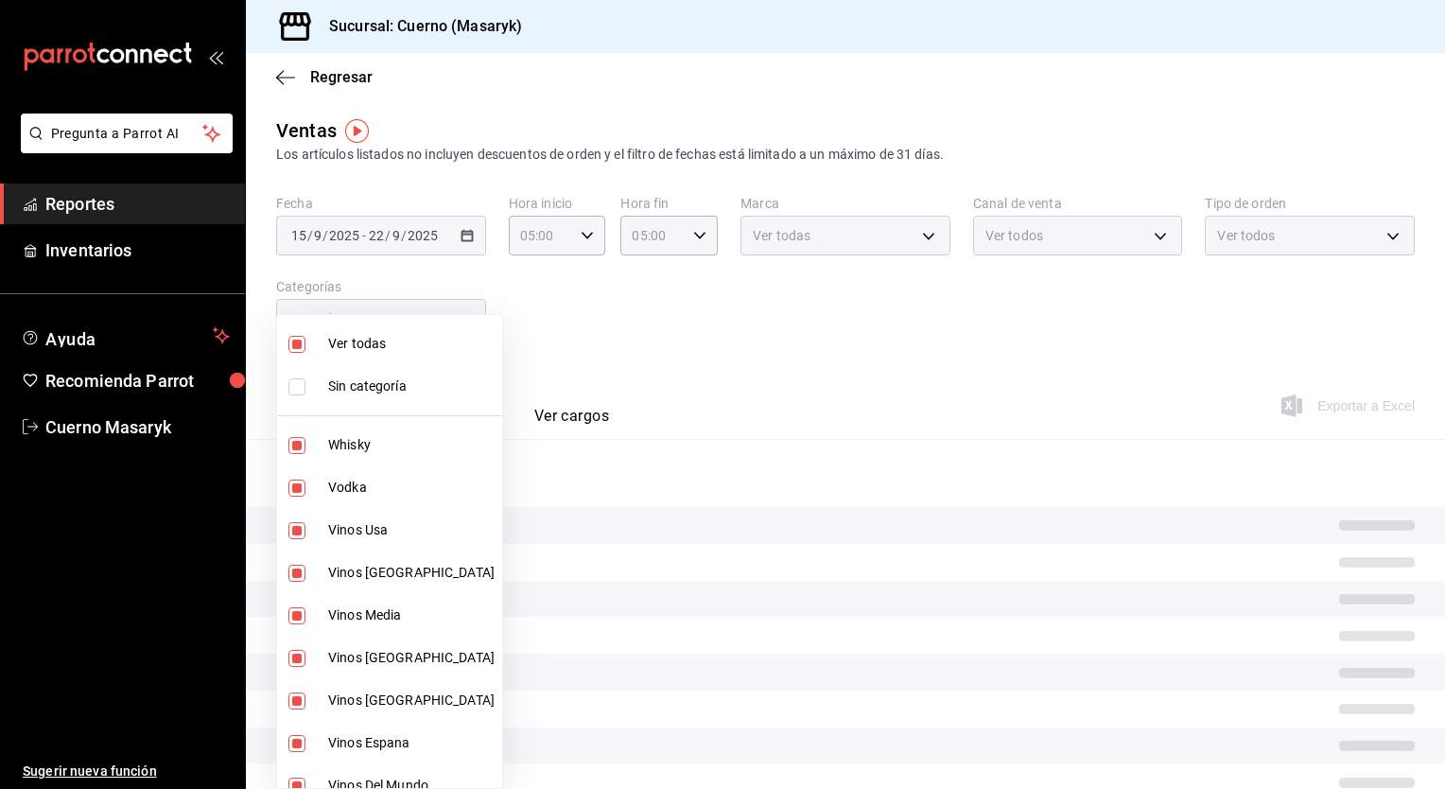
click at [1033, 374] on div at bounding box center [722, 394] width 1445 height 789
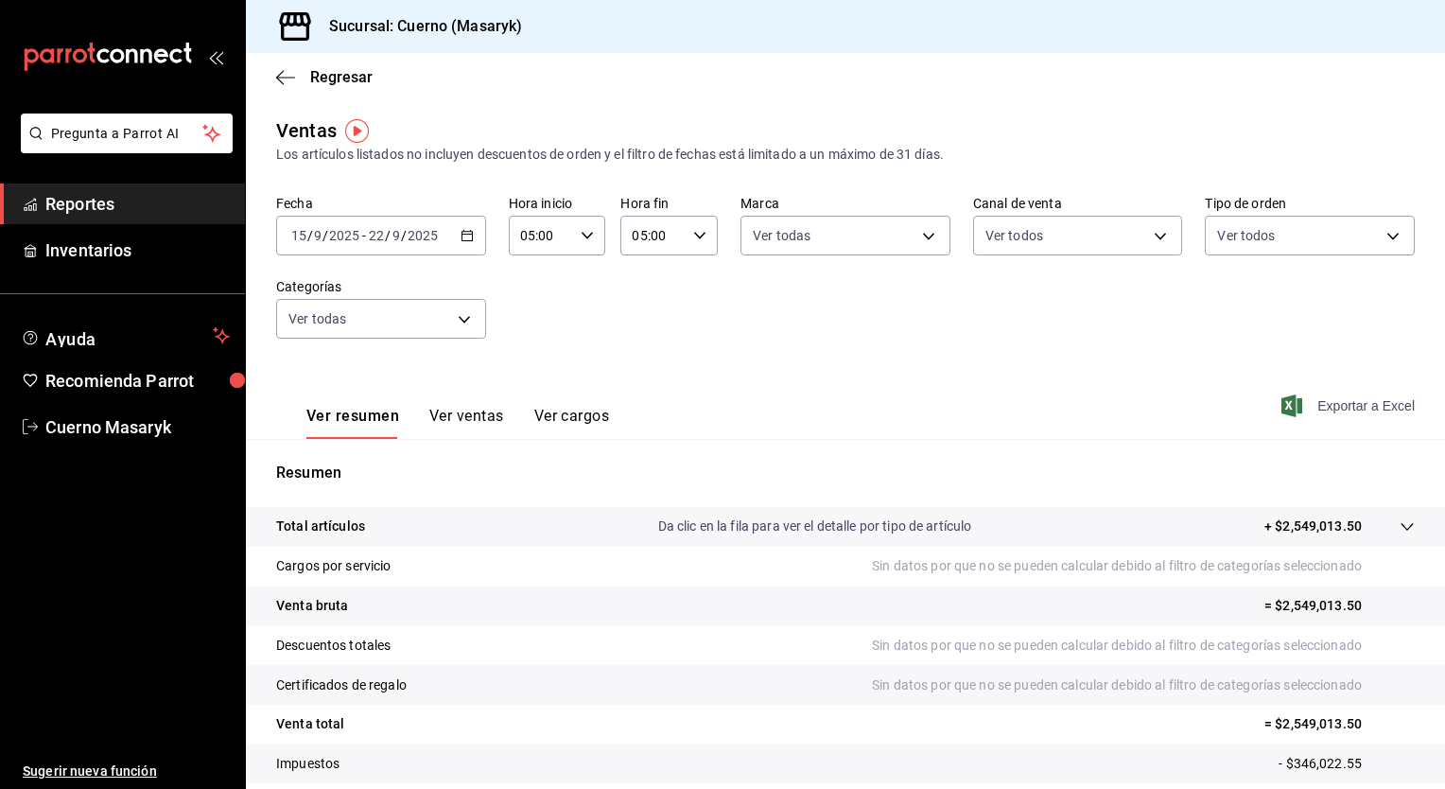
click at [1357, 410] on span "Exportar a Excel" at bounding box center [1350, 405] width 130 height 23
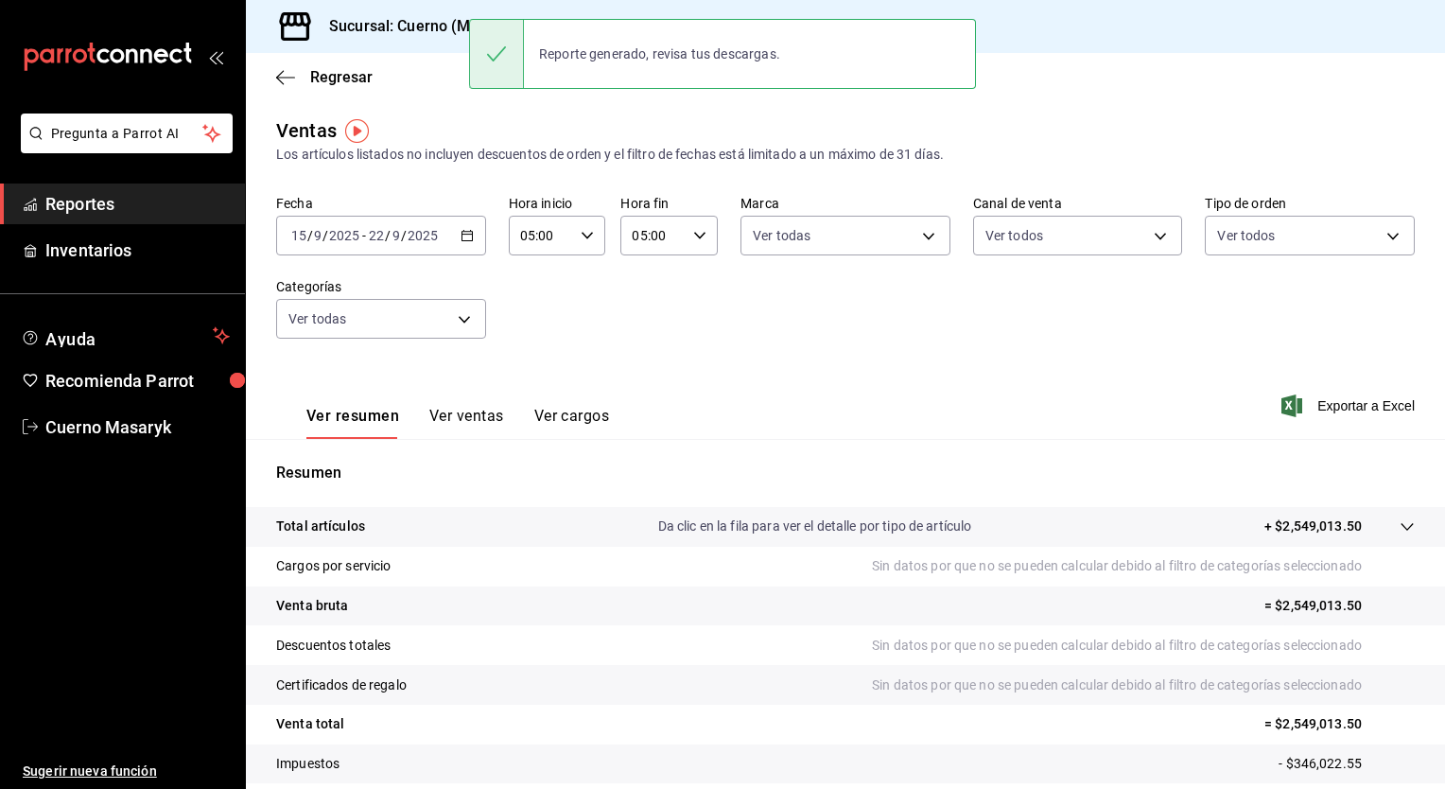
click at [125, 211] on span "Reportes" at bounding box center [137, 204] width 184 height 26
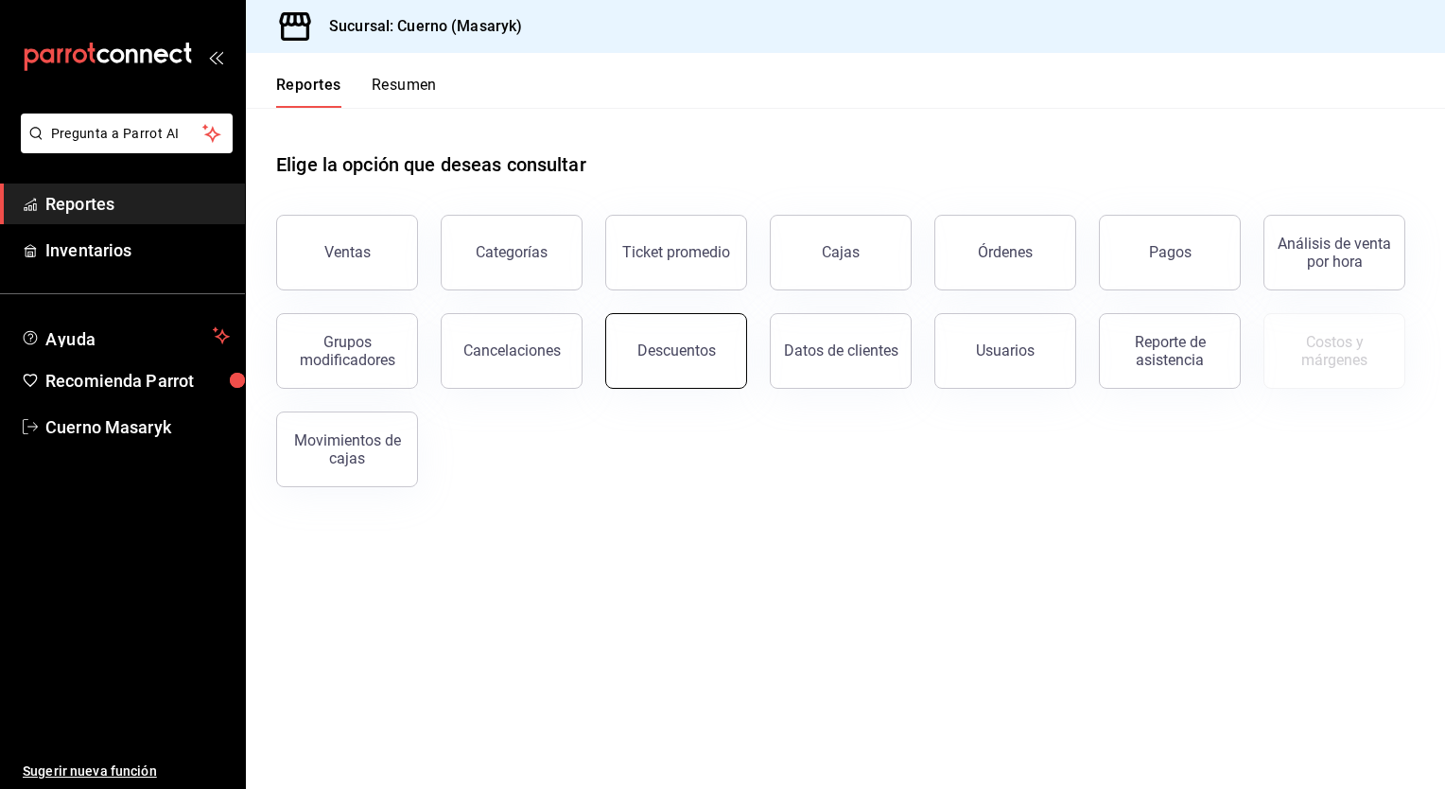
click at [679, 350] on div "Descuentos" at bounding box center [676, 350] width 78 height 18
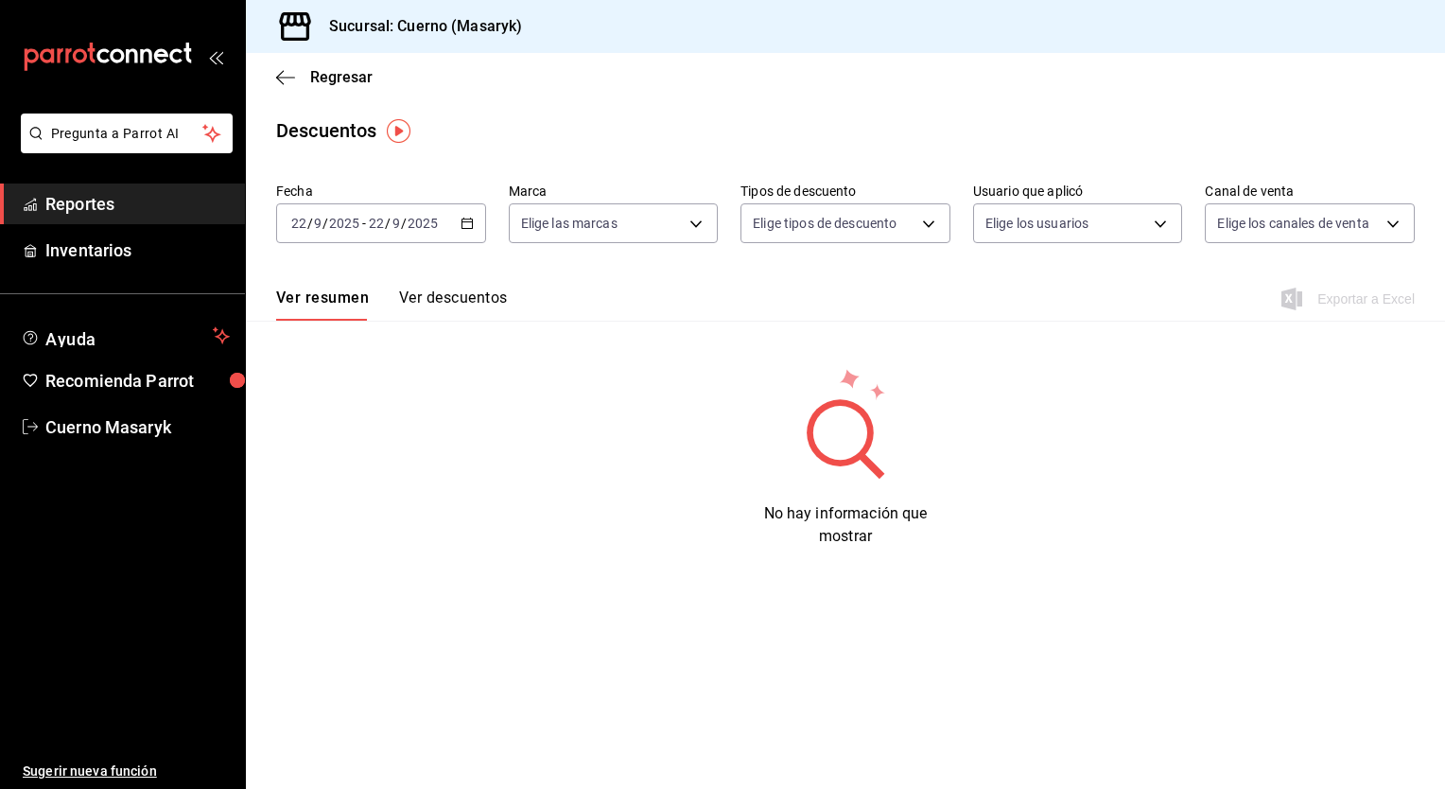
click at [465, 232] on div "[DATE] [DATE] - [DATE] [DATE]" at bounding box center [381, 223] width 210 height 40
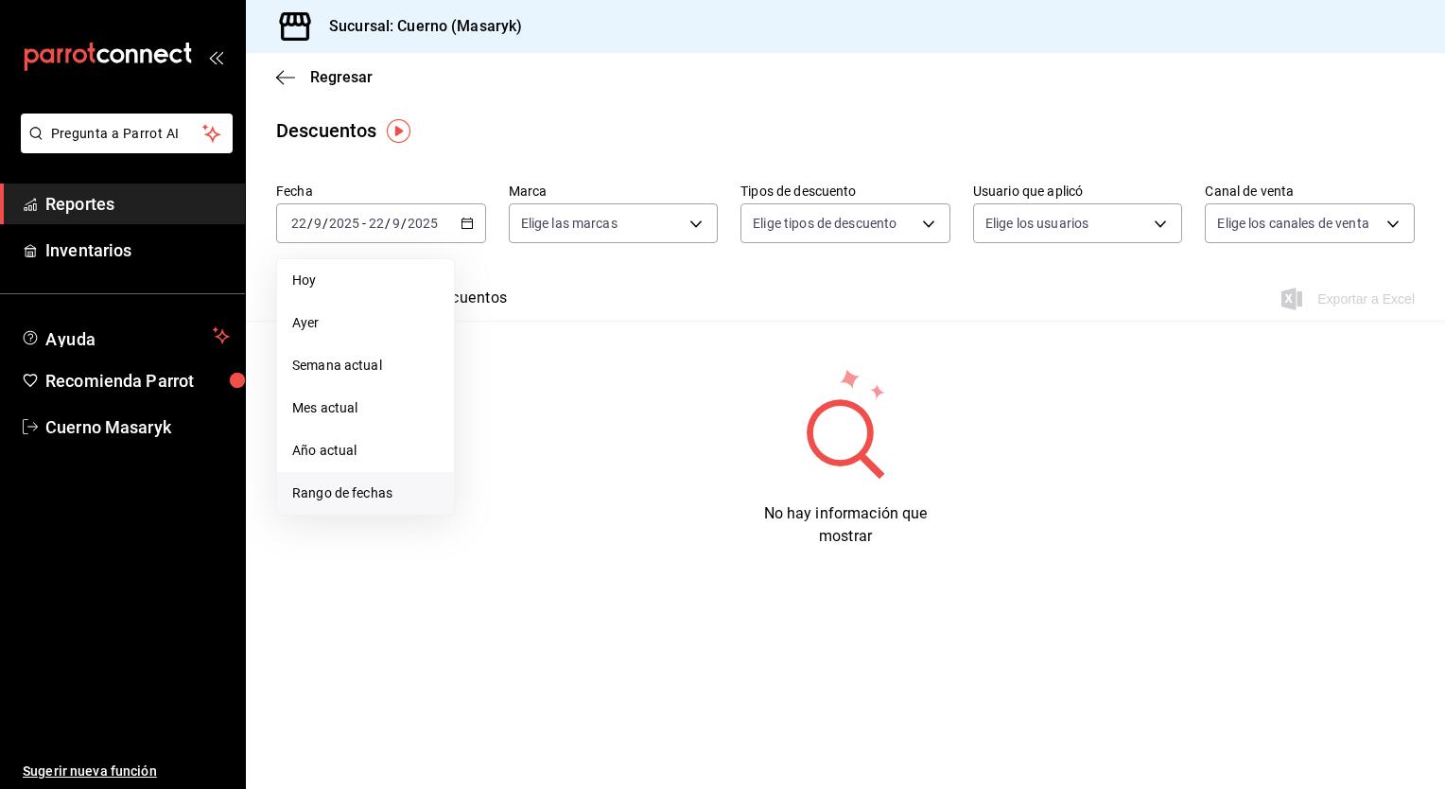
click at [380, 493] on span "Rango de fechas" at bounding box center [365, 493] width 147 height 20
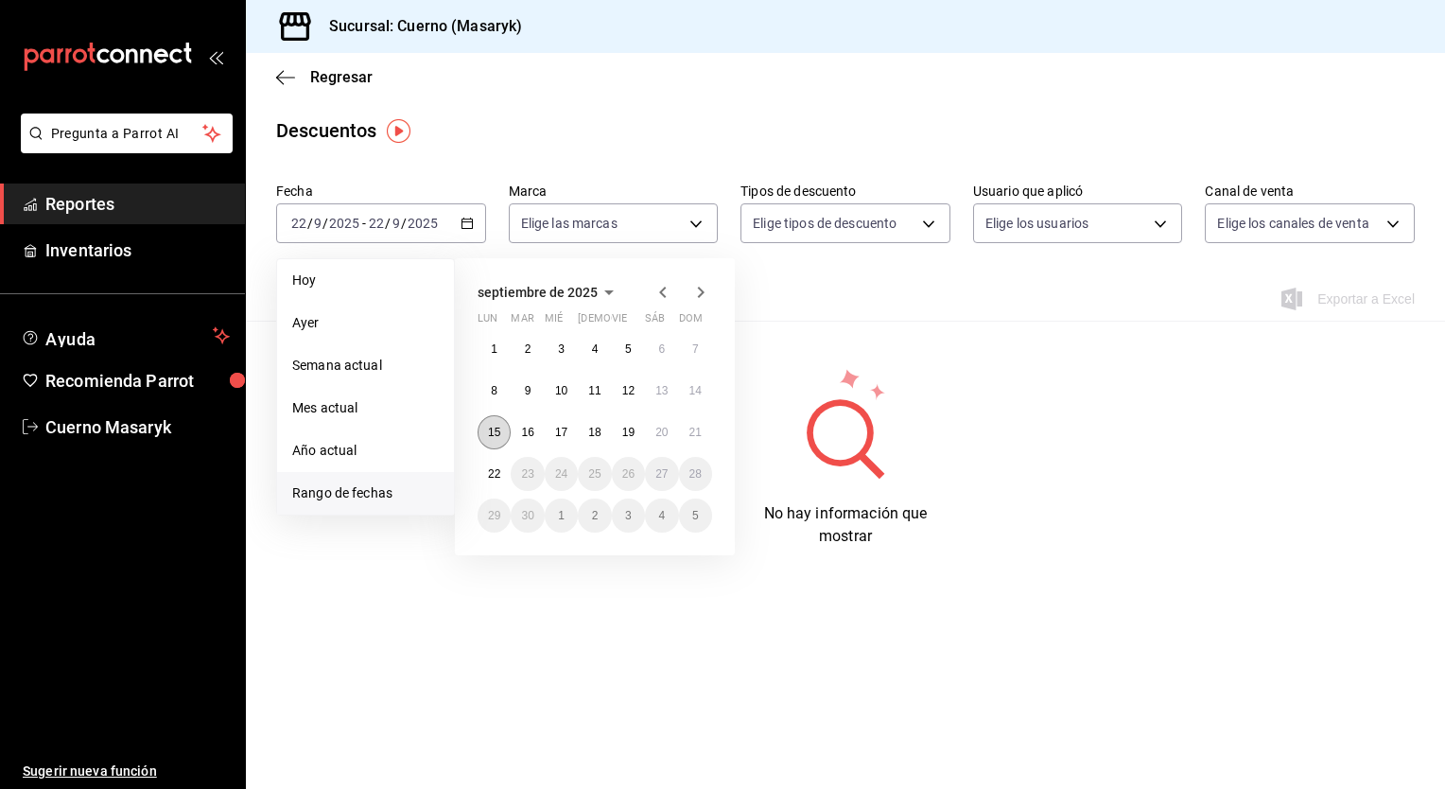
click at [492, 435] on abbr "15" at bounding box center [494, 431] width 12 height 13
click at [495, 472] on abbr "22" at bounding box center [494, 473] width 12 height 13
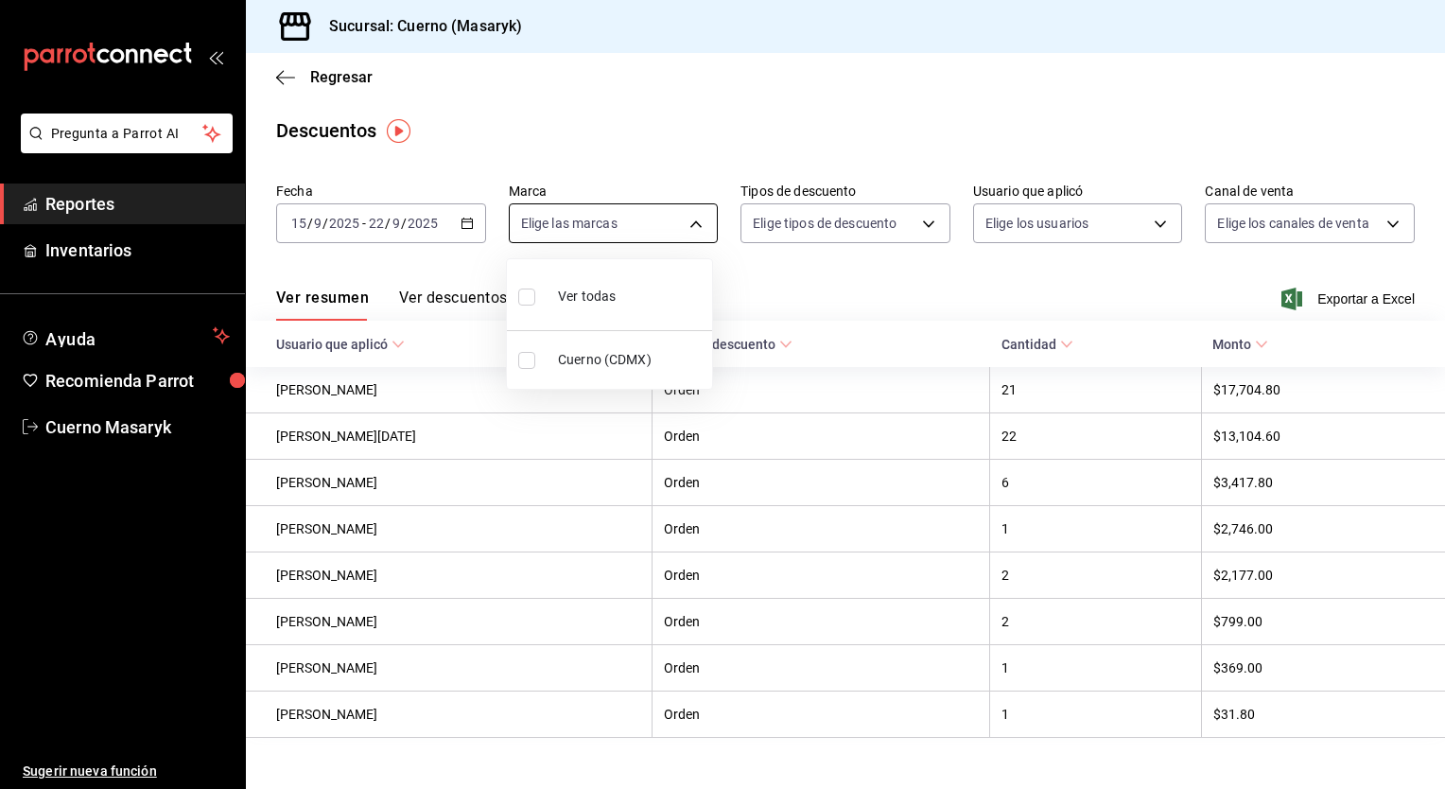
click at [699, 225] on body "Pregunta a Parrot AI Reportes Inventarios Ayuda Recomienda Parrot Cuerno Masary…" at bounding box center [722, 394] width 1445 height 789
click at [658, 291] on li "Ver todas" at bounding box center [609, 295] width 205 height 56
type input "4ea0d660-02b3-4785-bb88-48b5ef6e196c"
checkbox input "true"
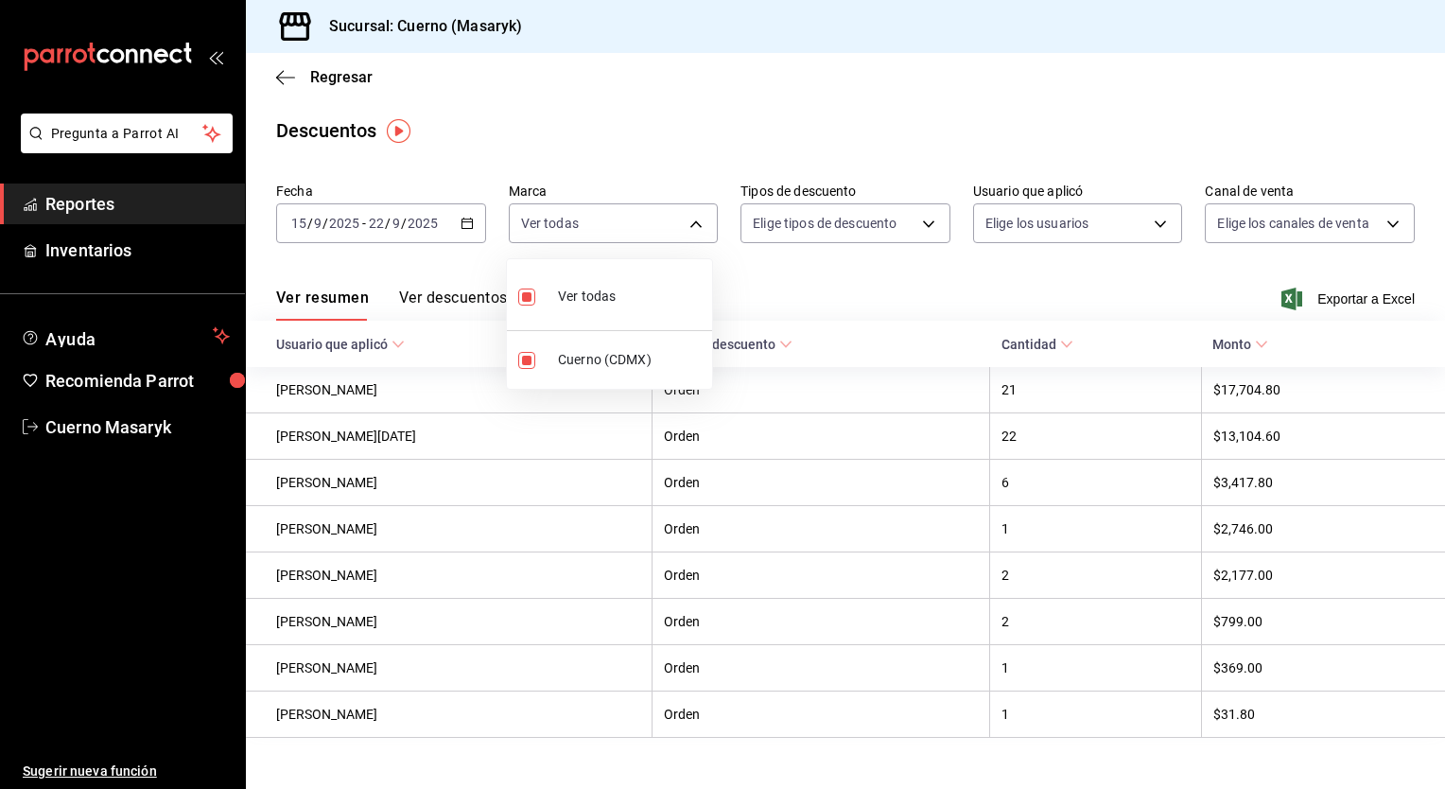
click at [1236, 221] on div at bounding box center [722, 394] width 1445 height 789
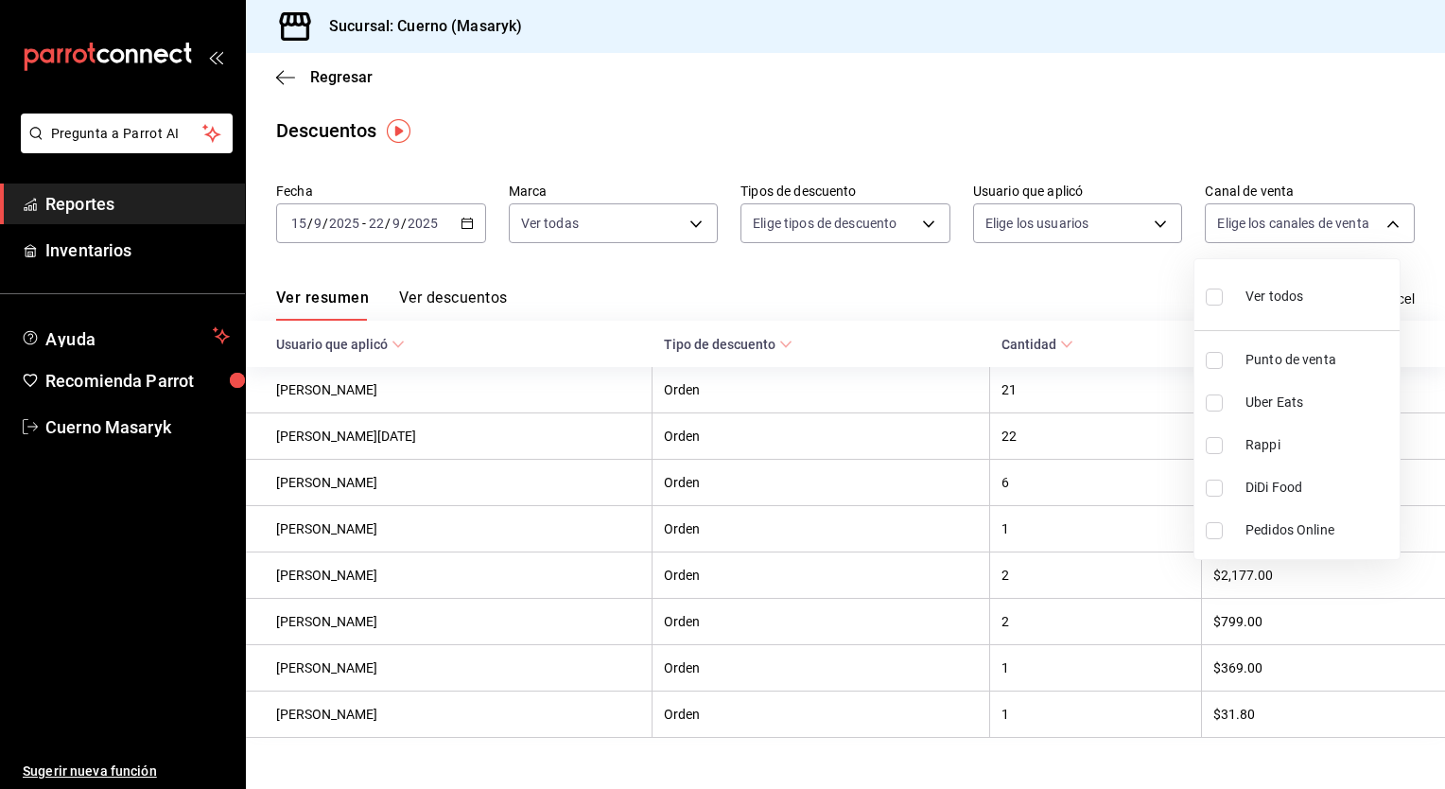
click at [1236, 221] on body "Pregunta a Parrot AI Reportes Inventarios Ayuda Recomienda Parrot Cuerno Masary…" at bounding box center [722, 394] width 1445 height 789
click at [1260, 314] on div "Ver todos" at bounding box center [1254, 294] width 97 height 41
type input "PARROT,UBER_EATS,RAPPI,DIDI_FOOD,ONLINE"
checkbox input "true"
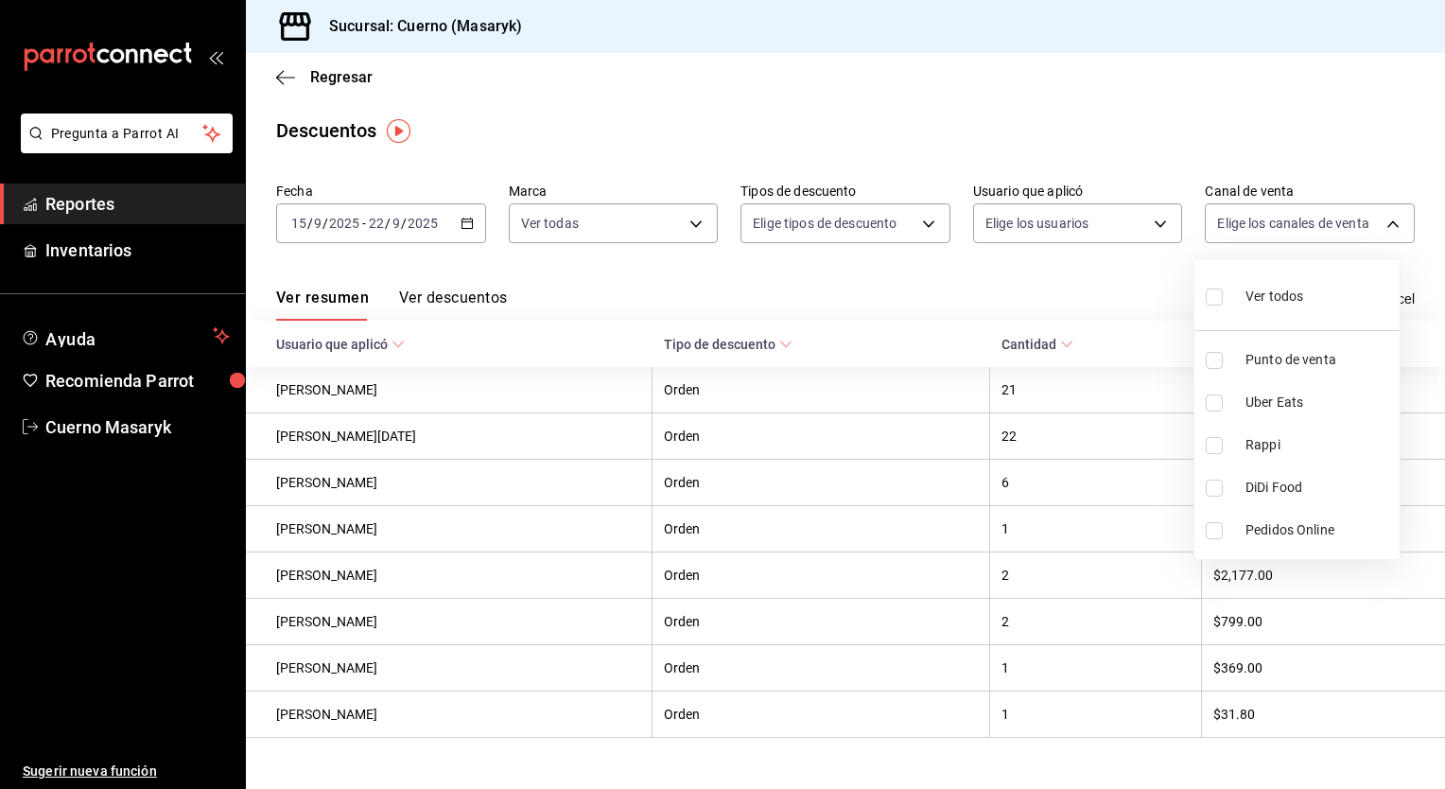
checkbox input "true"
click at [1086, 240] on div at bounding box center [722, 394] width 1445 height 789
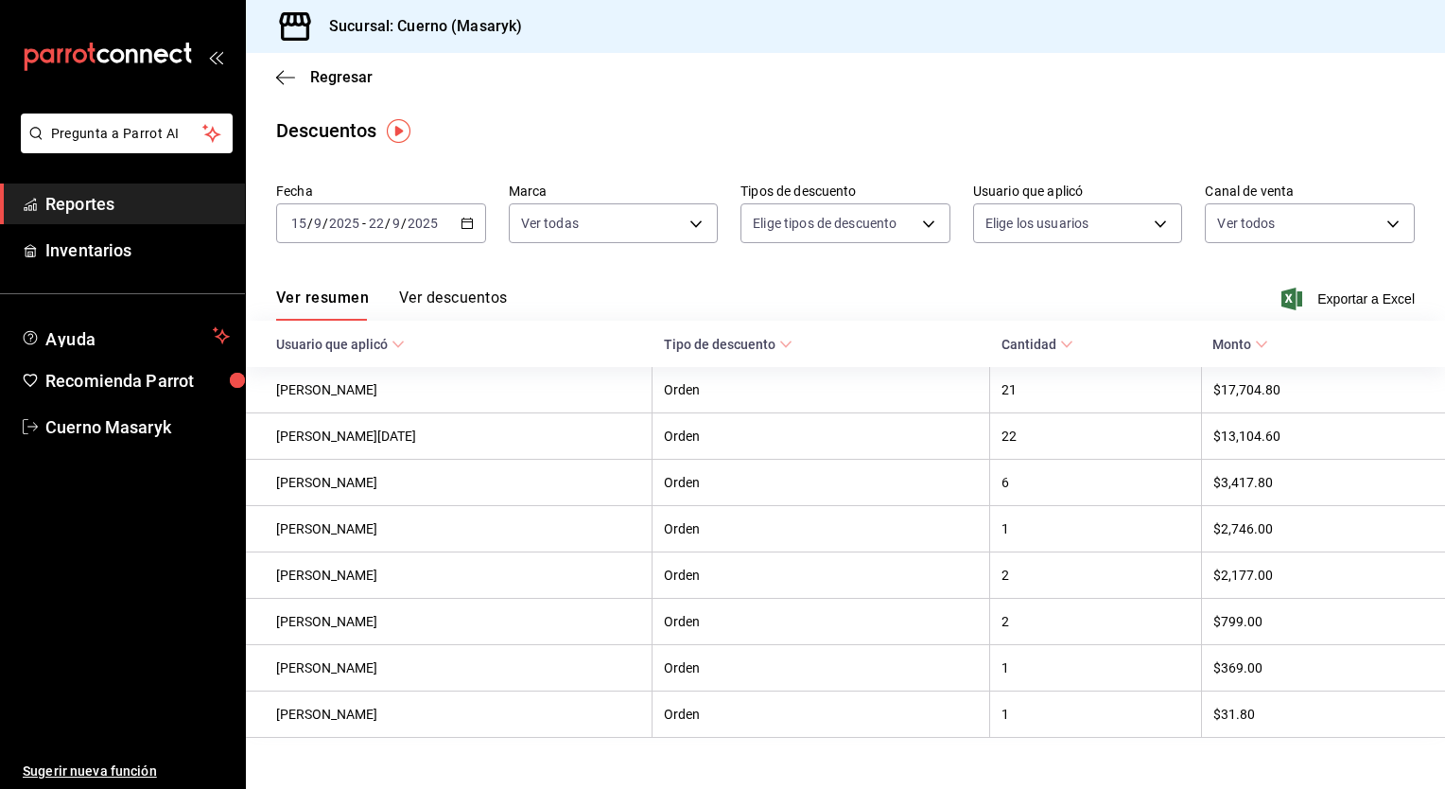
click at [1086, 240] on body "Pregunta a Parrot AI Reportes Inventarios Ayuda Recomienda Parrot Cuerno Masary…" at bounding box center [722, 394] width 1445 height 789
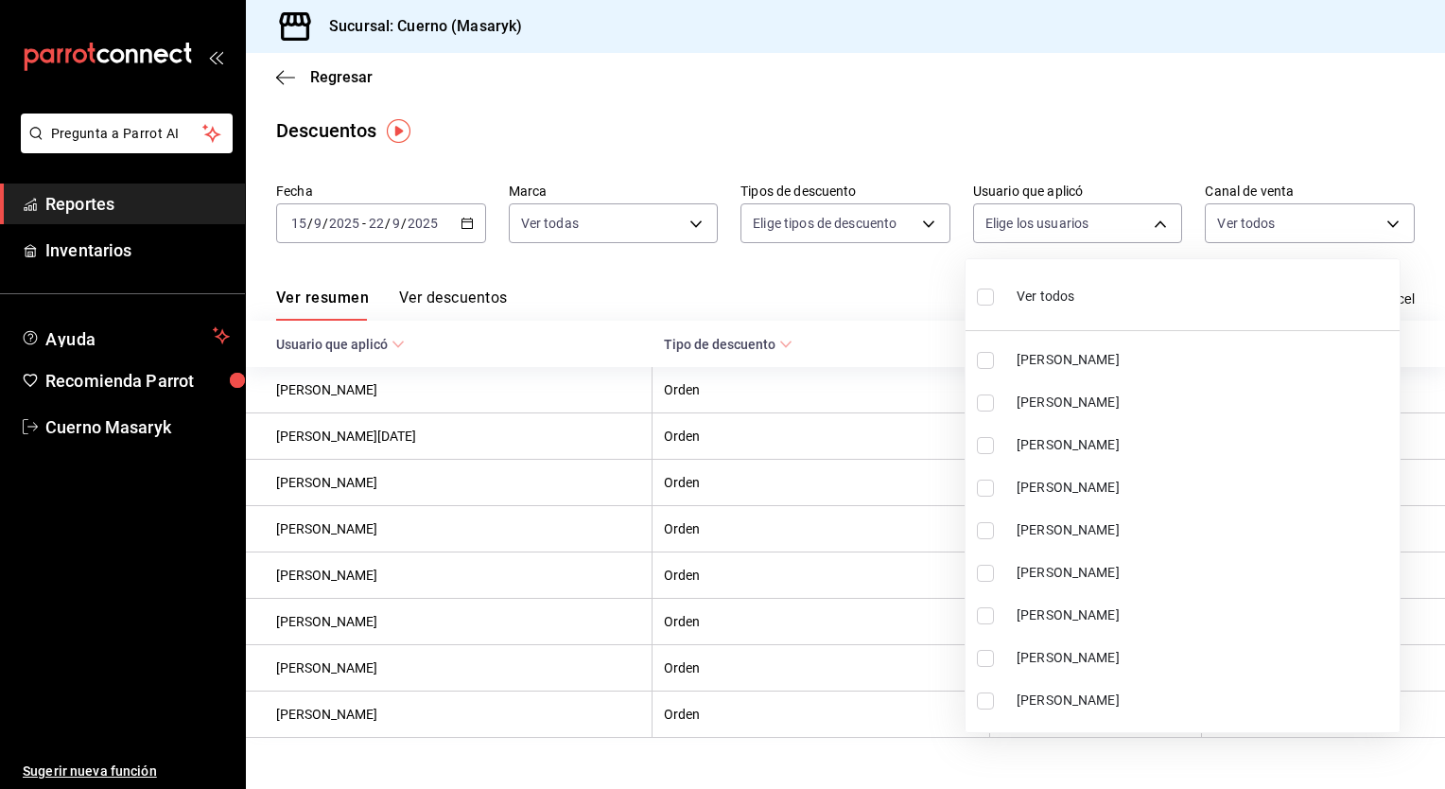
click at [1086, 240] on div at bounding box center [722, 394] width 1445 height 789
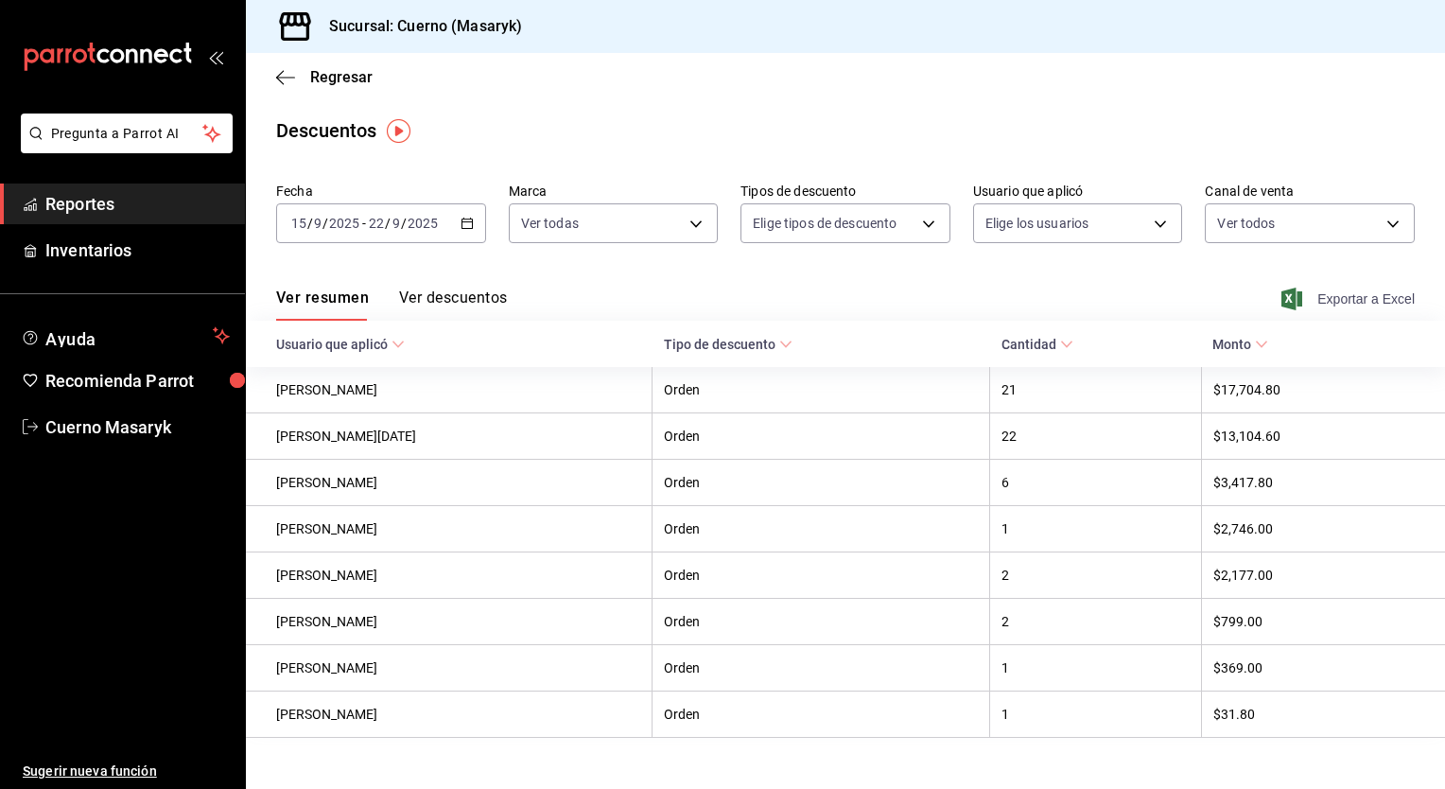
click at [1319, 298] on span "Exportar a Excel" at bounding box center [1350, 298] width 130 height 23
